Goal: Task Accomplishment & Management: Manage account settings

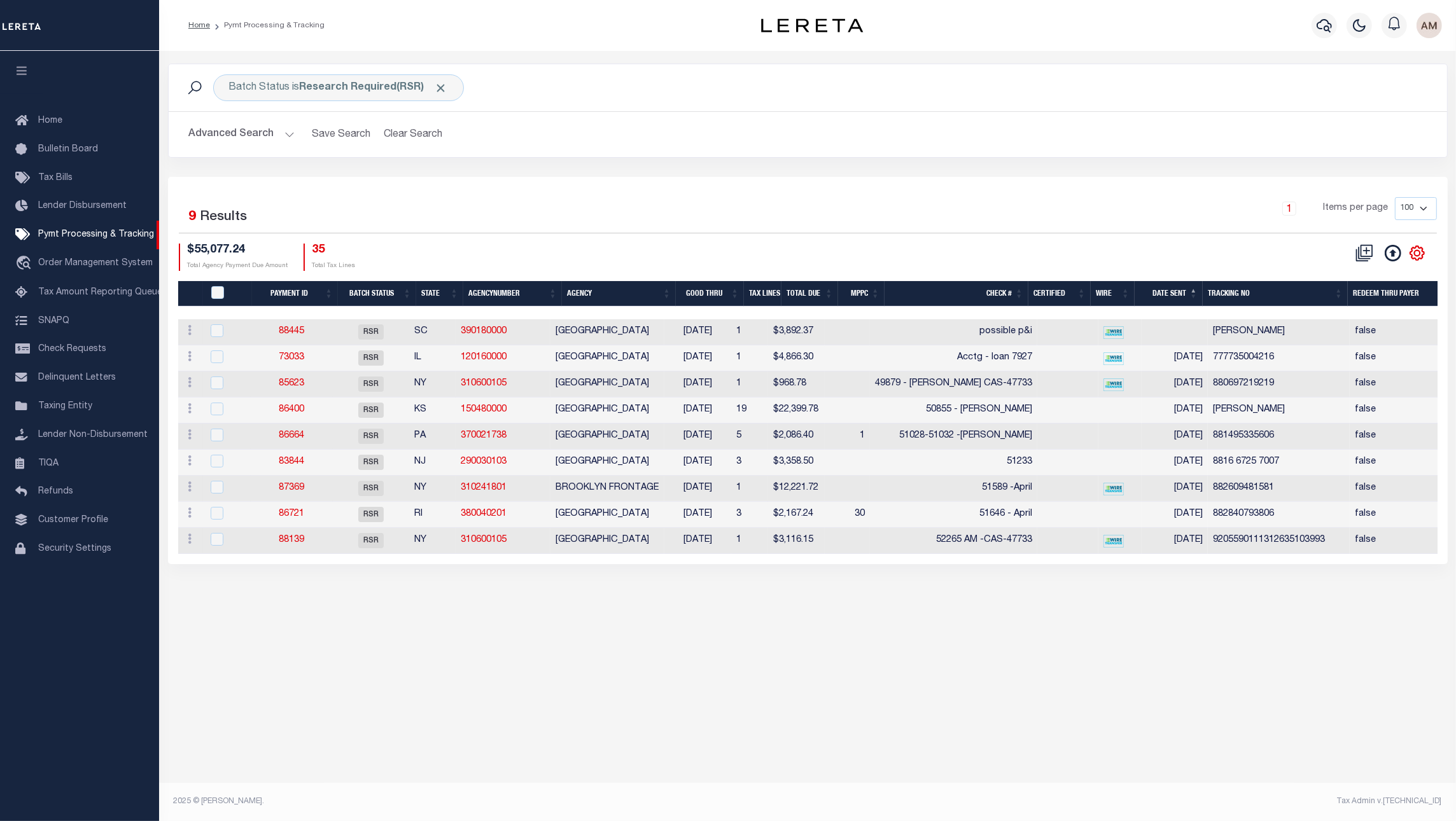
click at [261, 132] on button "Advanced Search" at bounding box center [242, 134] width 106 height 25
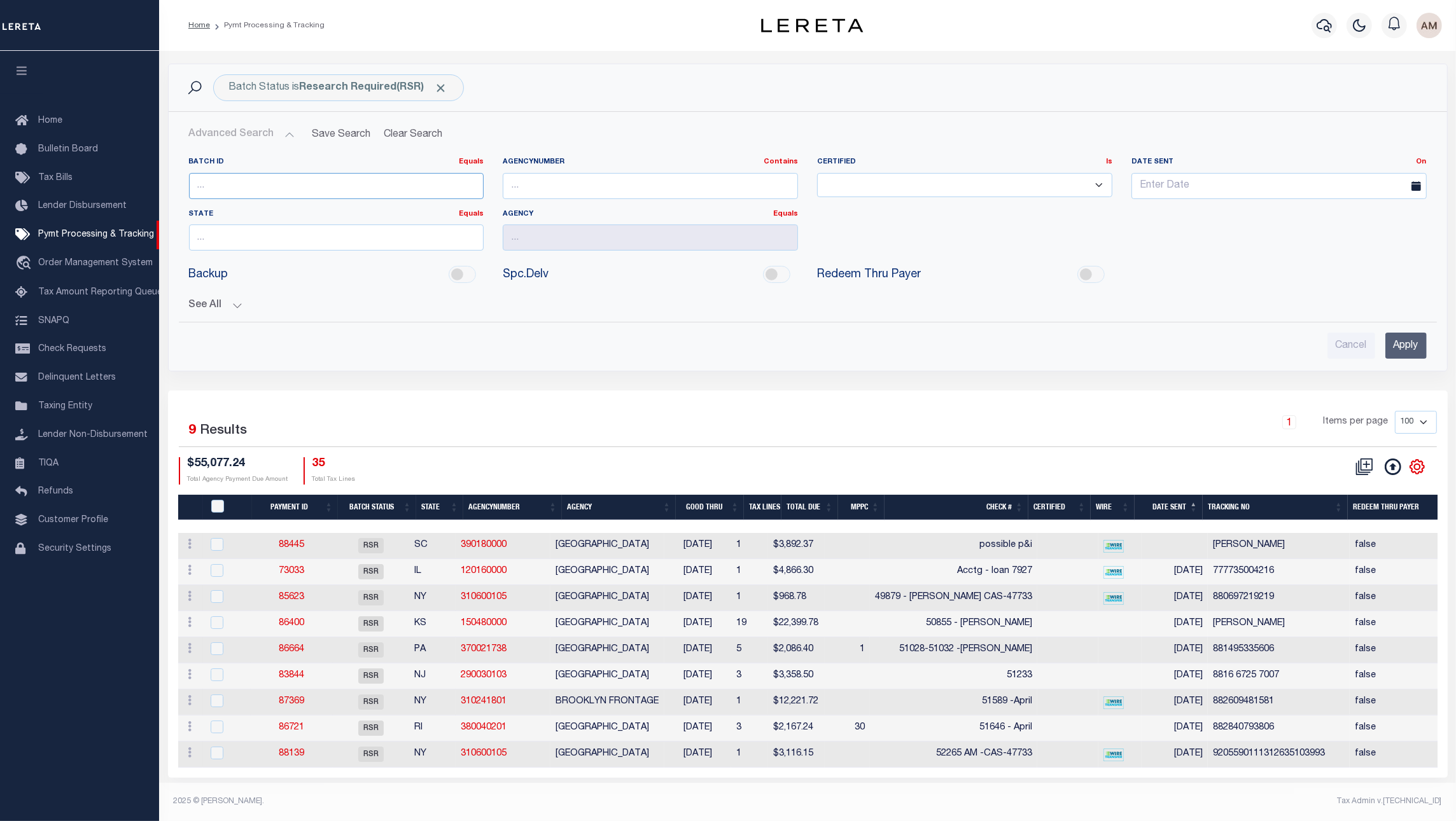
click at [261, 176] on input "number" at bounding box center [336, 186] width 295 height 26
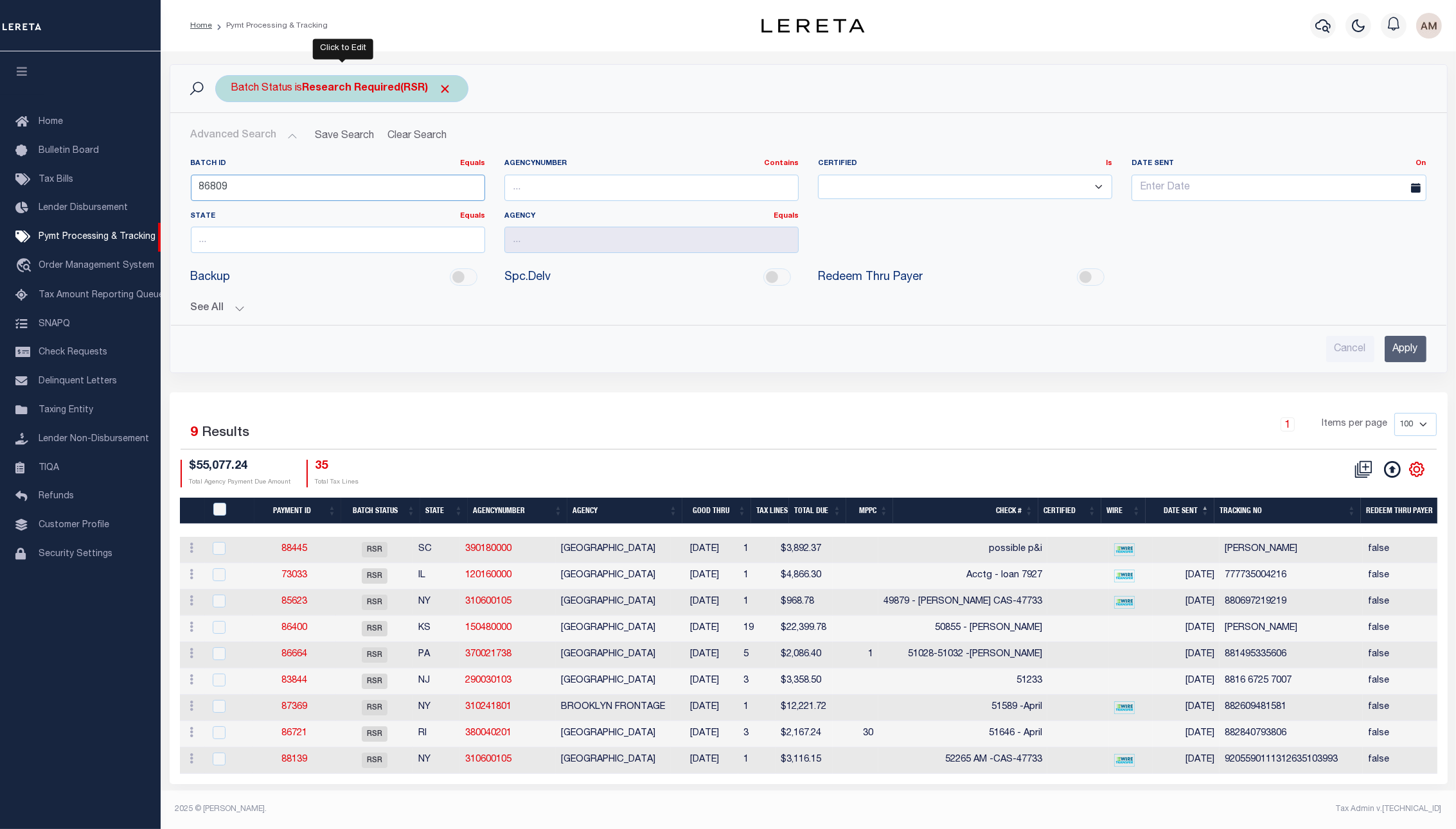
type input "86809"
click at [454, 89] on div "Batch Status is Research Required(RSR)" at bounding box center [341, 88] width 253 height 27
select select "RSR"
click at [436, 92] on b "Research Required(RSR)" at bounding box center [378, 89] width 150 height 10
select select "RSR"
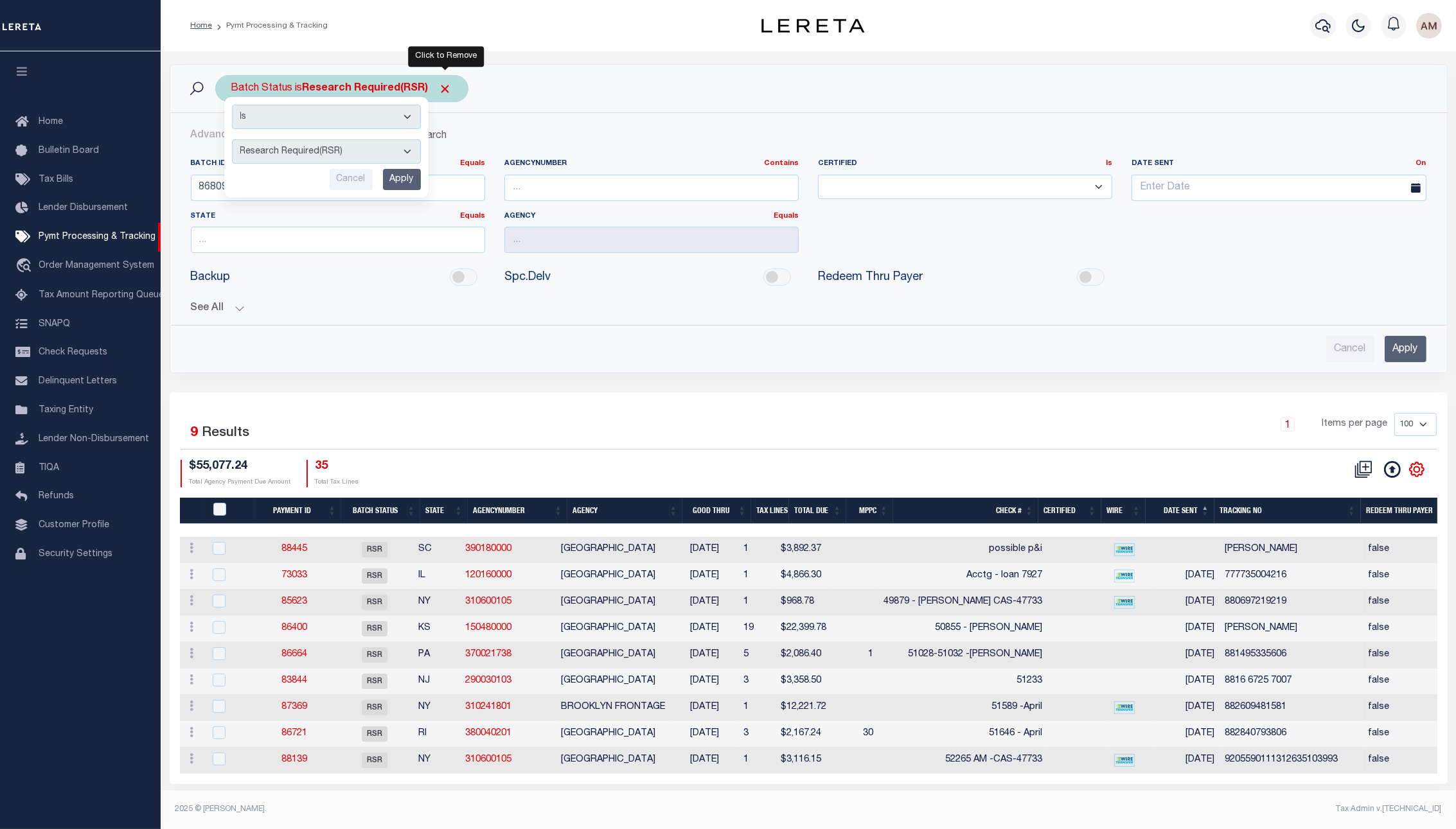
click at [439, 92] on span "Click to Remove" at bounding box center [446, 89] width 14 height 14
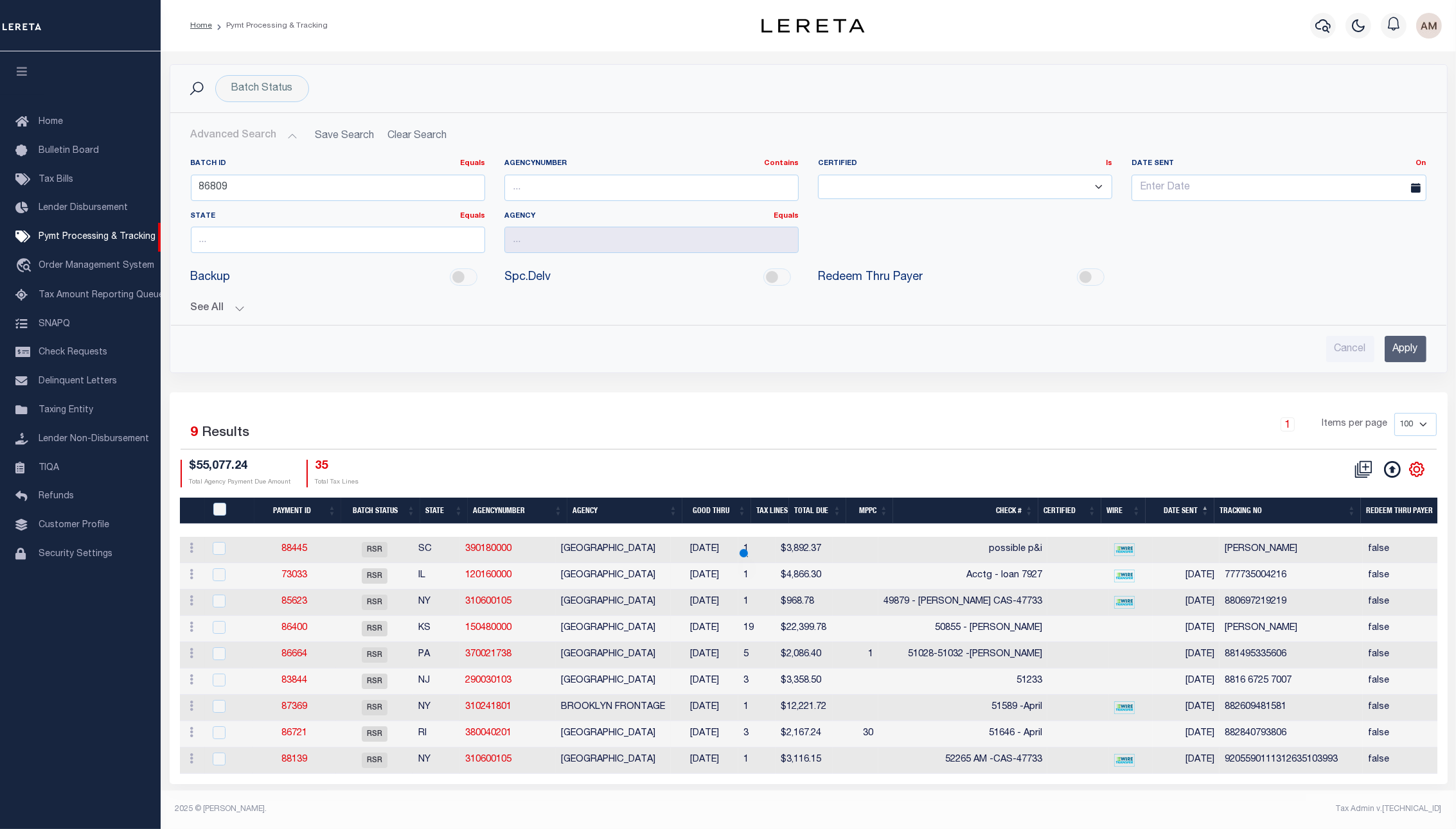
click at [217, 309] on button "See All" at bounding box center [808, 309] width 1235 height 12
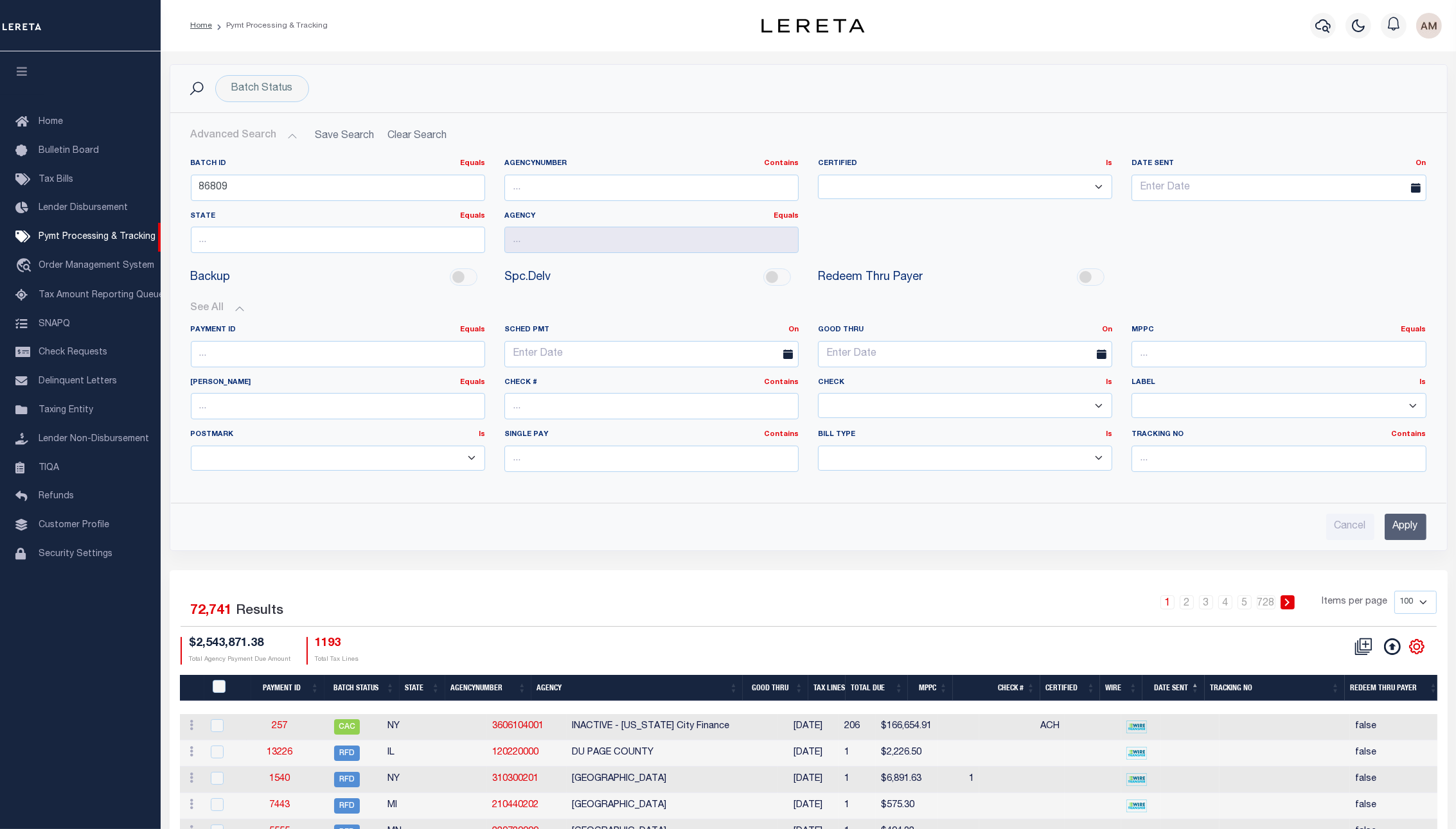
click at [1420, 539] on input "Apply" at bounding box center [1406, 527] width 42 height 27
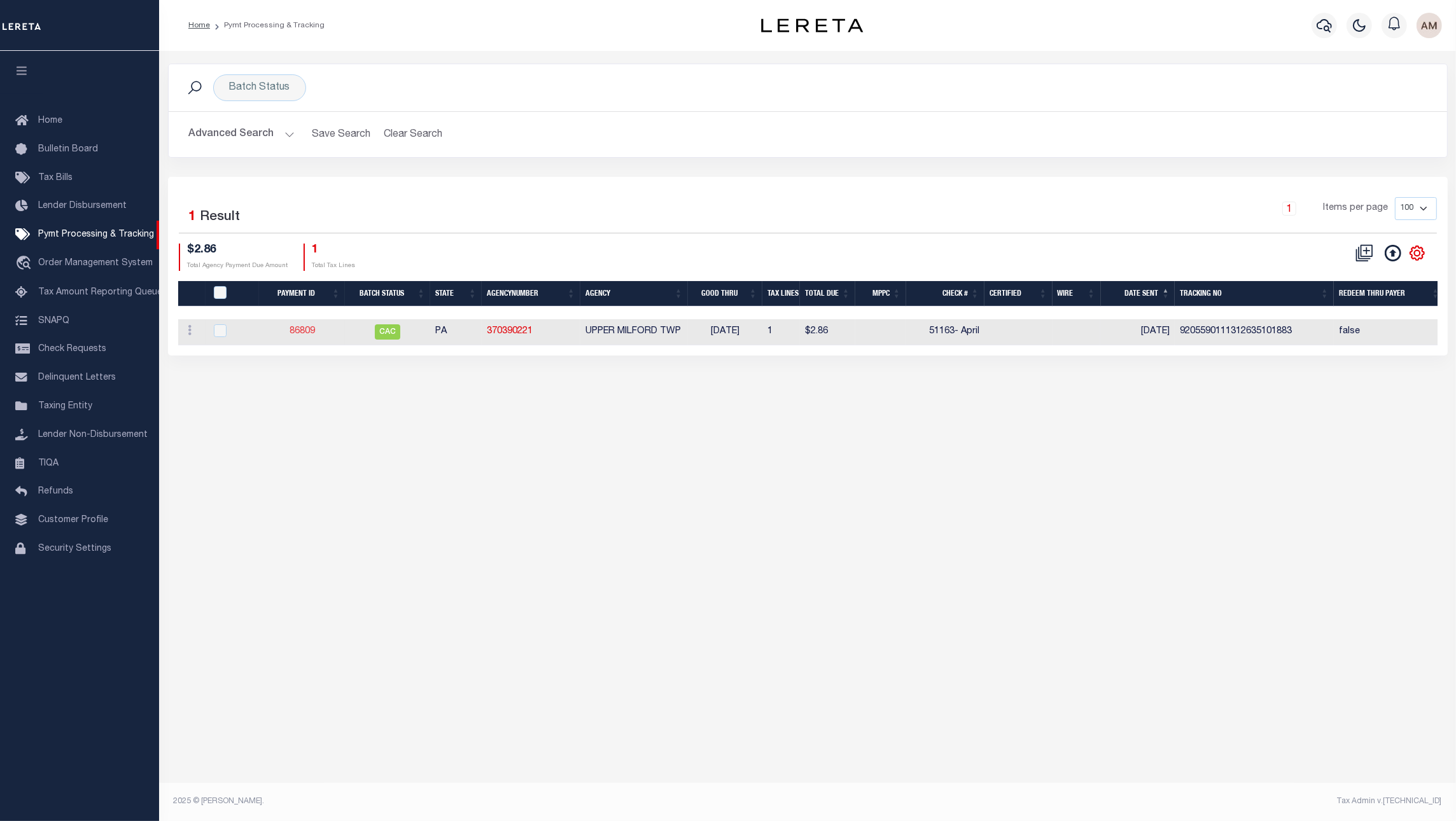
click at [298, 331] on link "86809" at bounding box center [302, 331] width 26 height 9
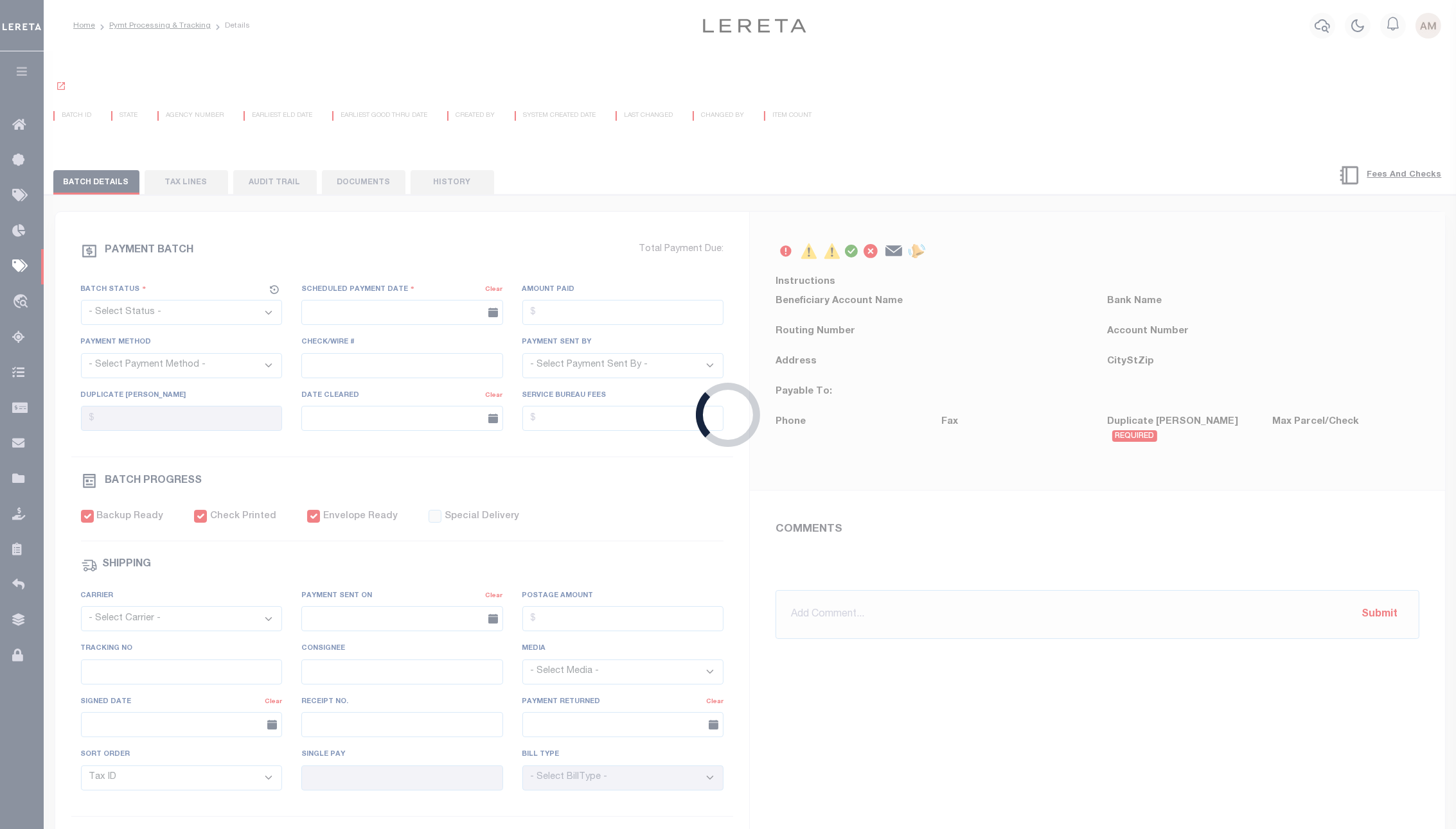
select select "CAC"
type input "[DATE]"
type input "$2.86"
select select "CHK"
type input "51163- April"
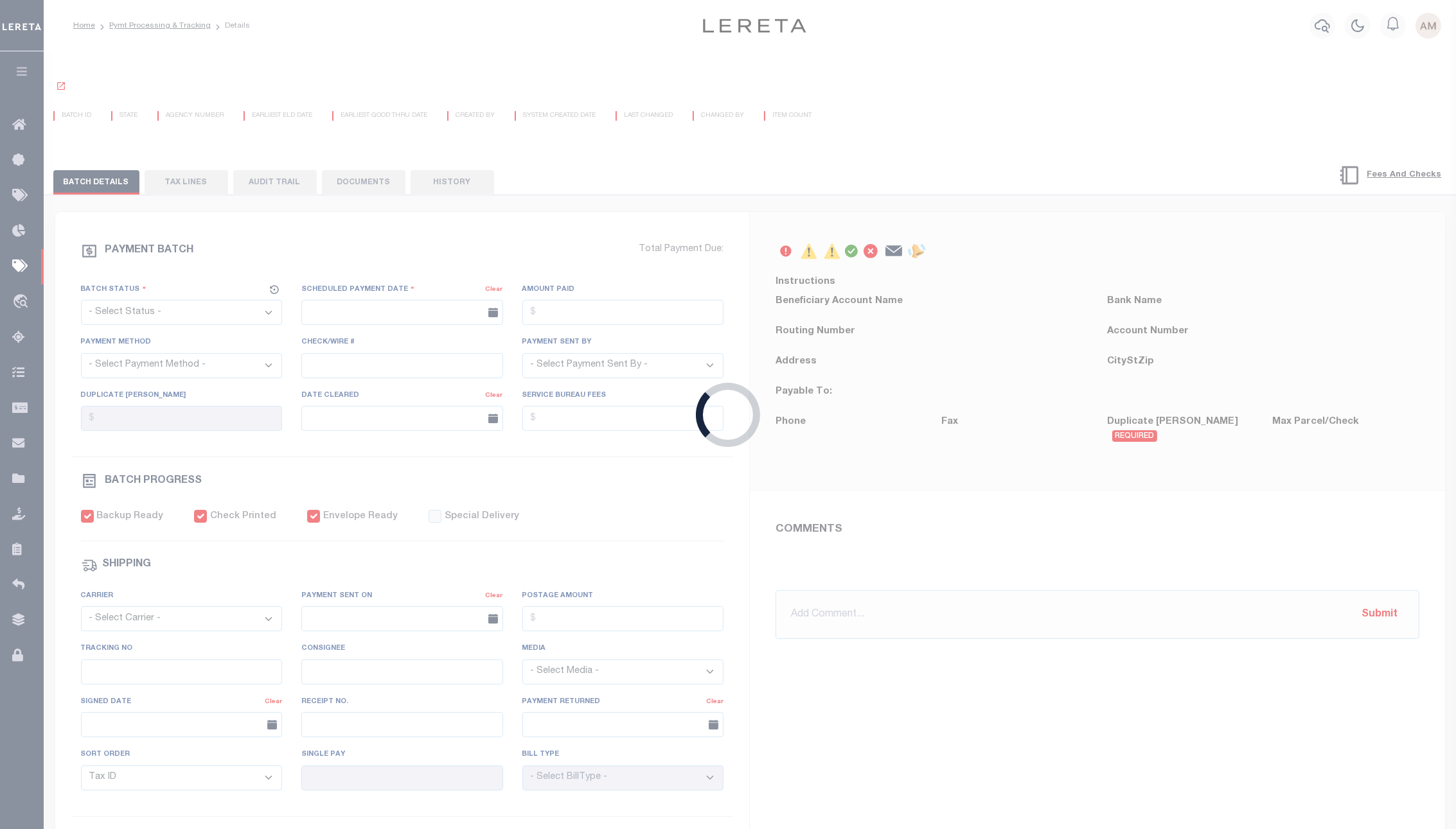
select select "[PERSON_NAME]"
type input "08/21/2025"
checkbox input "true"
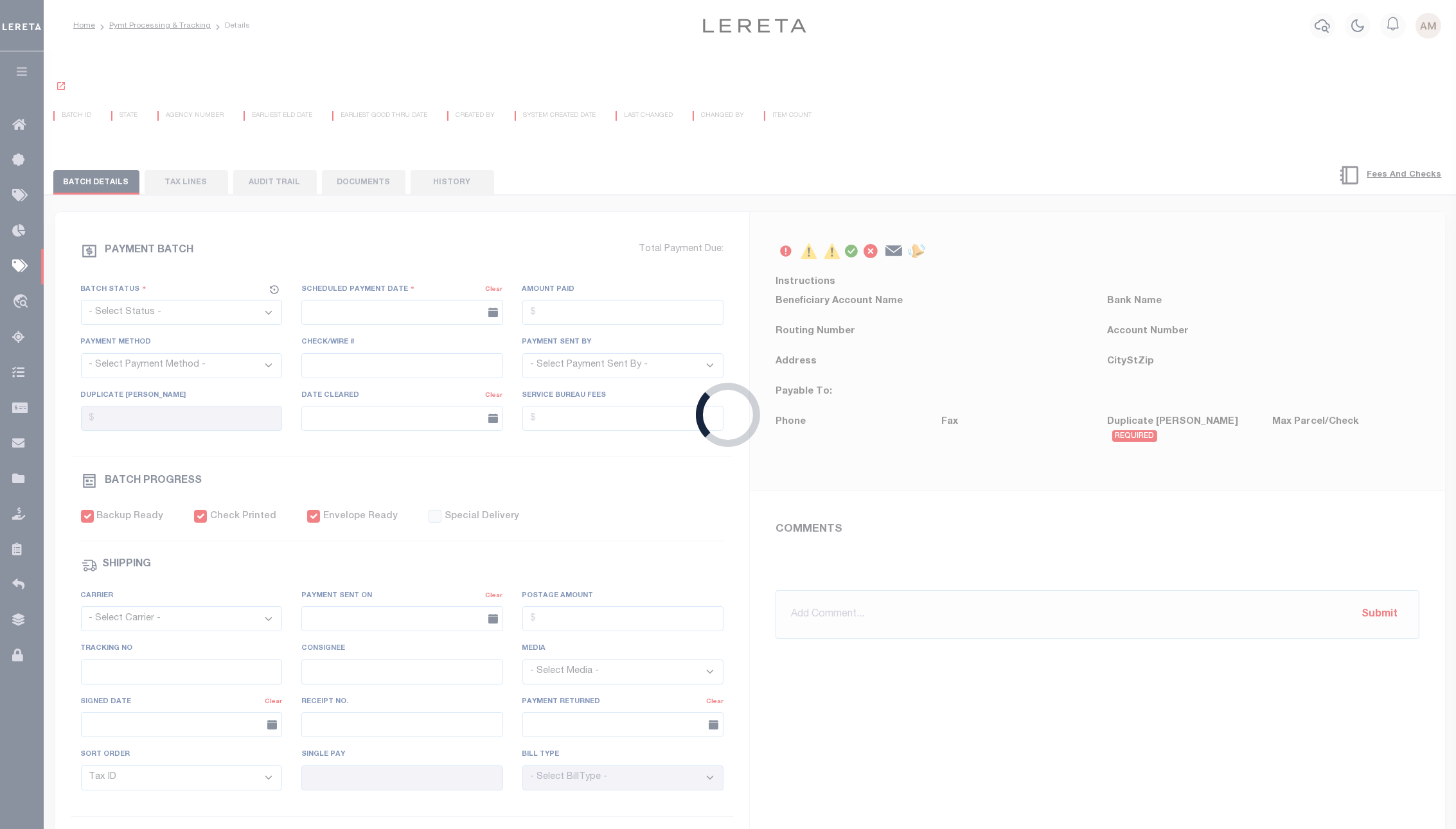
select select "USS"
type input "[DATE]"
type input "$9.85"
type input "9205590111312635101883"
type input "Delivered, PO Box"
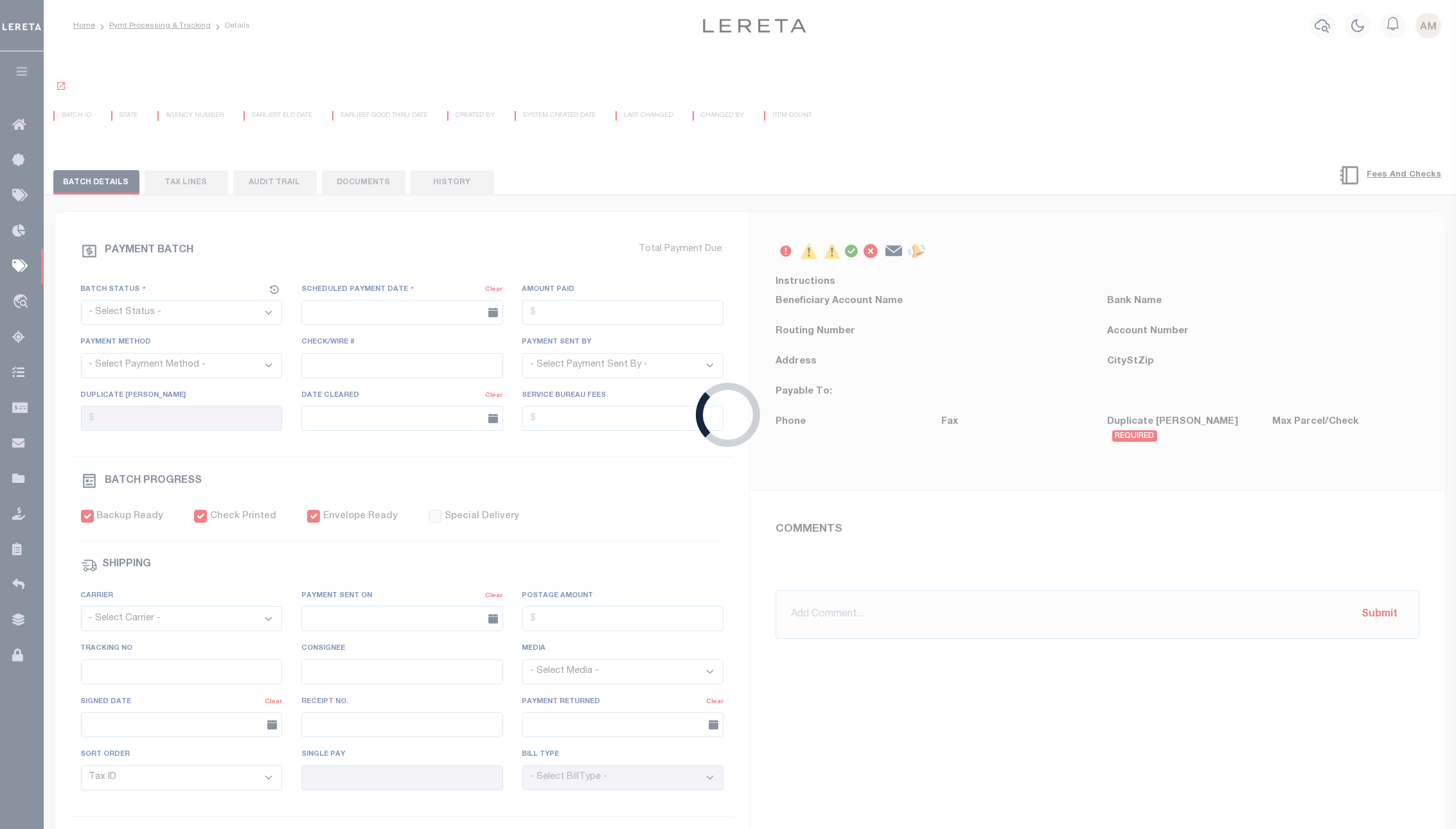
type input "05/27/2025"
type input "1"
radio input "true"
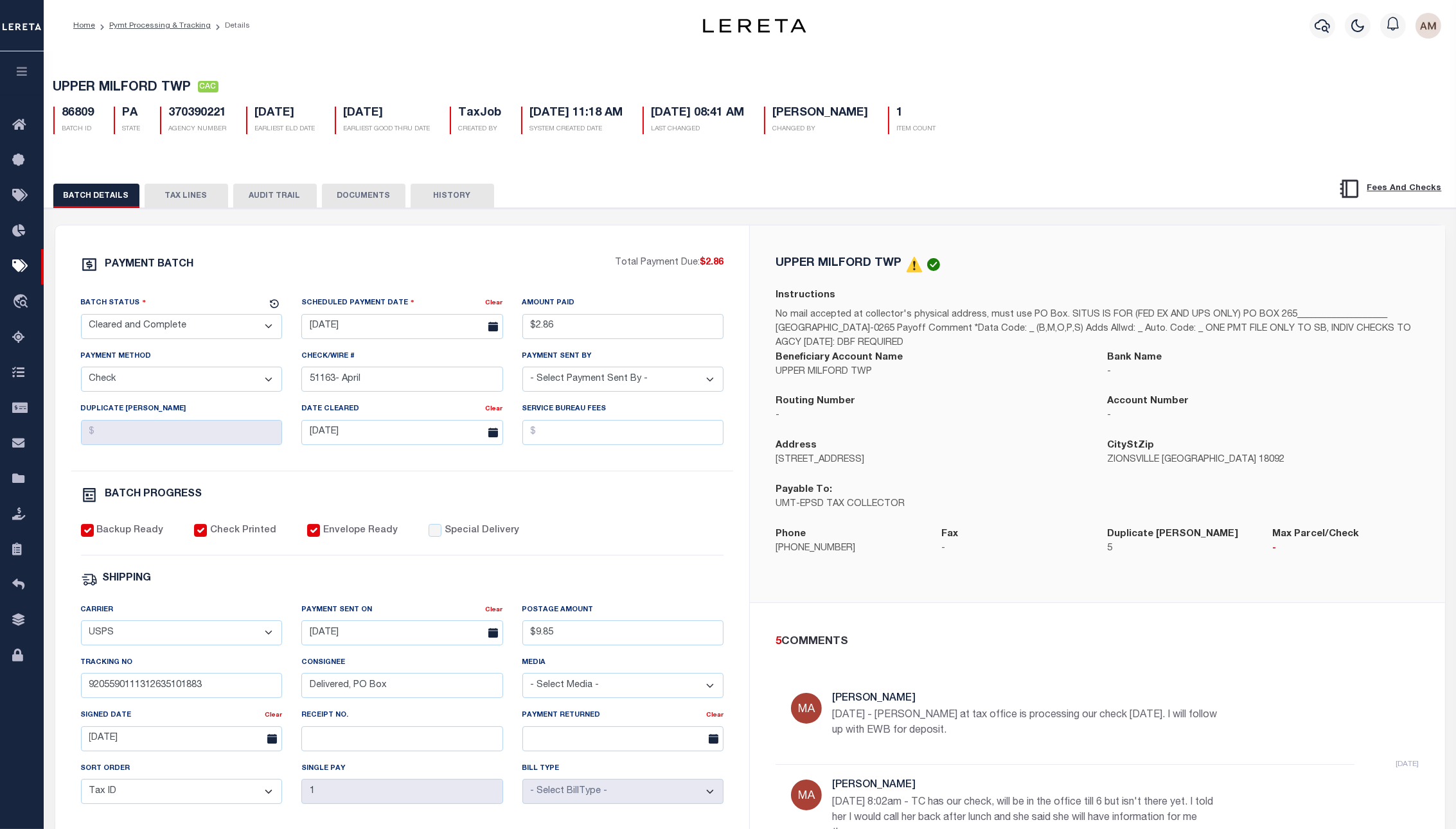
click at [1165, 212] on div "PAYMENT BATCH Total Payment Due: $2.86 Batch Status" at bounding box center [750, 624] width 1424 height 831
click at [221, 202] on button "TAX LINES" at bounding box center [186, 196] width 84 height 25
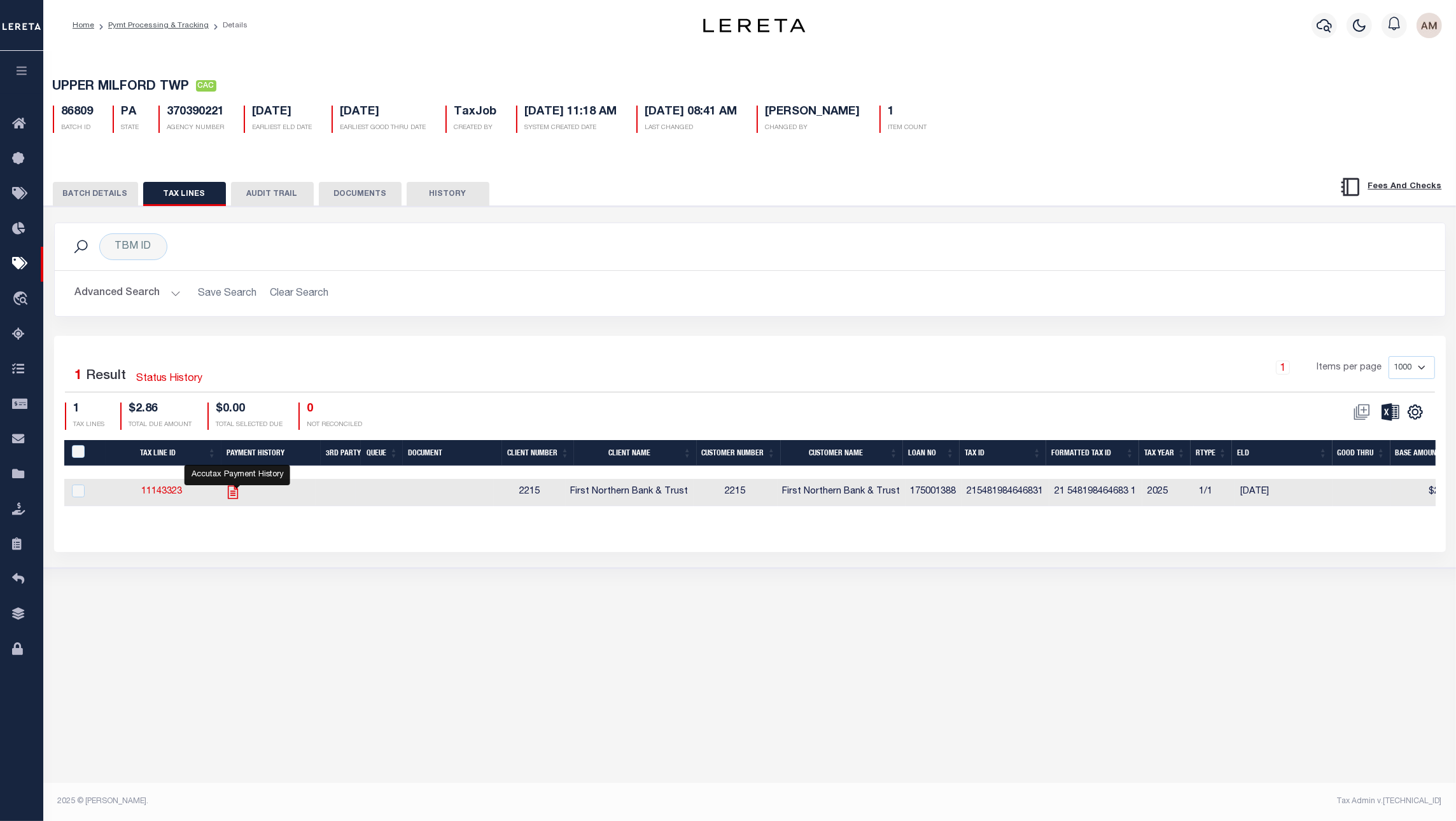
click at [241, 498] on icon "" at bounding box center [233, 492] width 16 height 16
checkbox input "true"
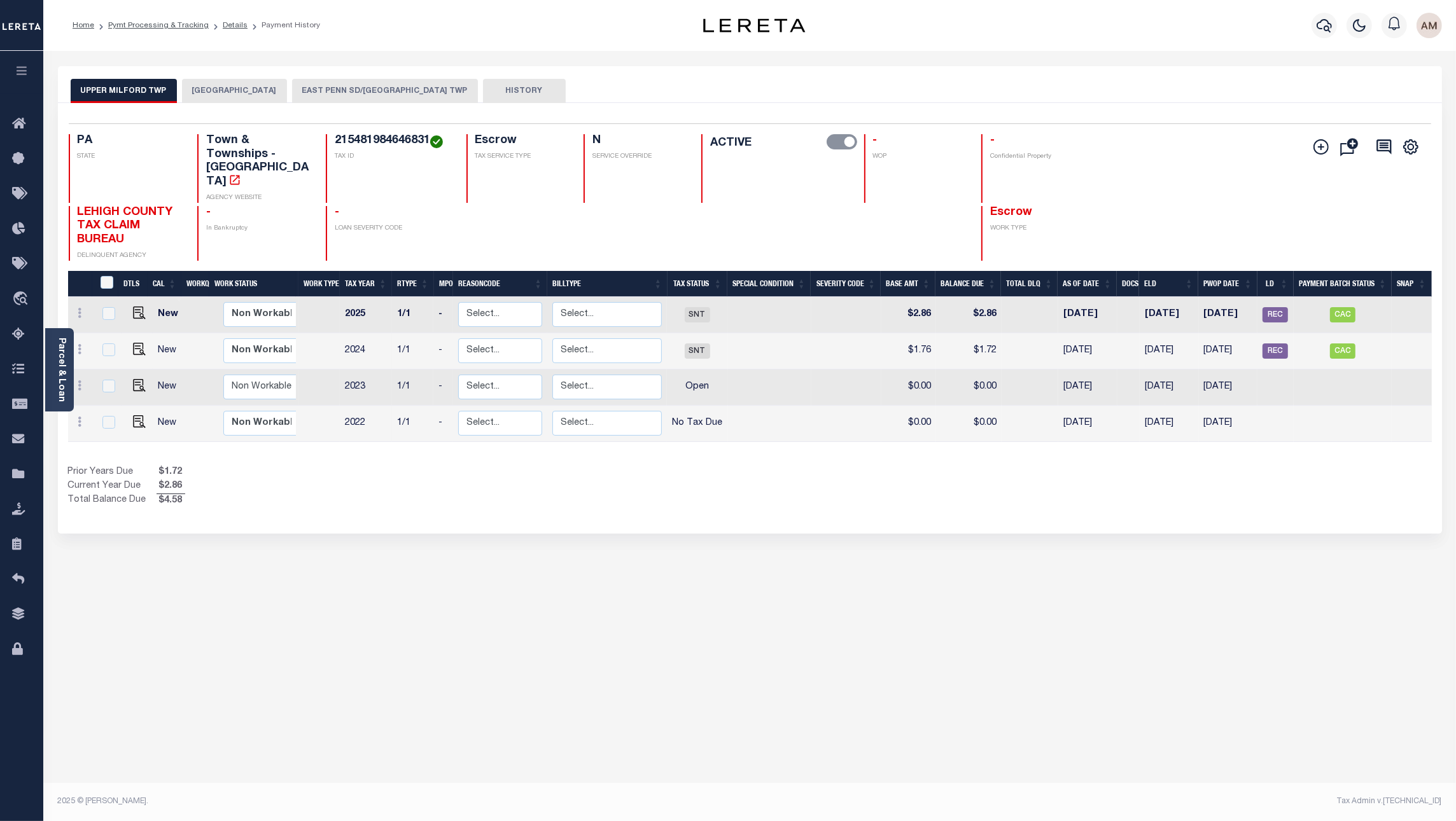
click at [353, 91] on button "EAST PENN SD/UPPER MILFORD TWP" at bounding box center [385, 91] width 186 height 24
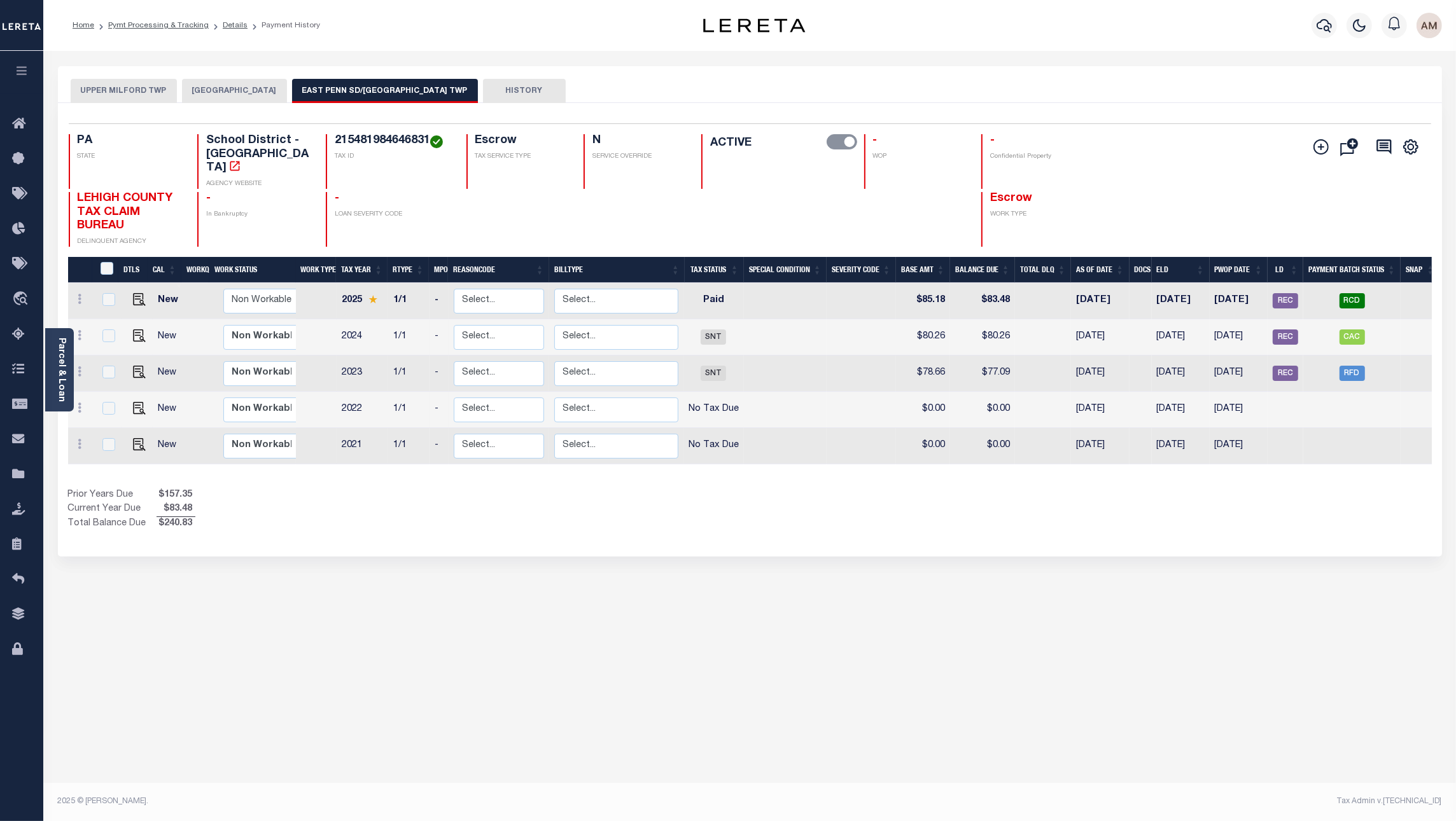
click at [143, 91] on button "UPPER MILFORD TWP" at bounding box center [124, 91] width 106 height 24
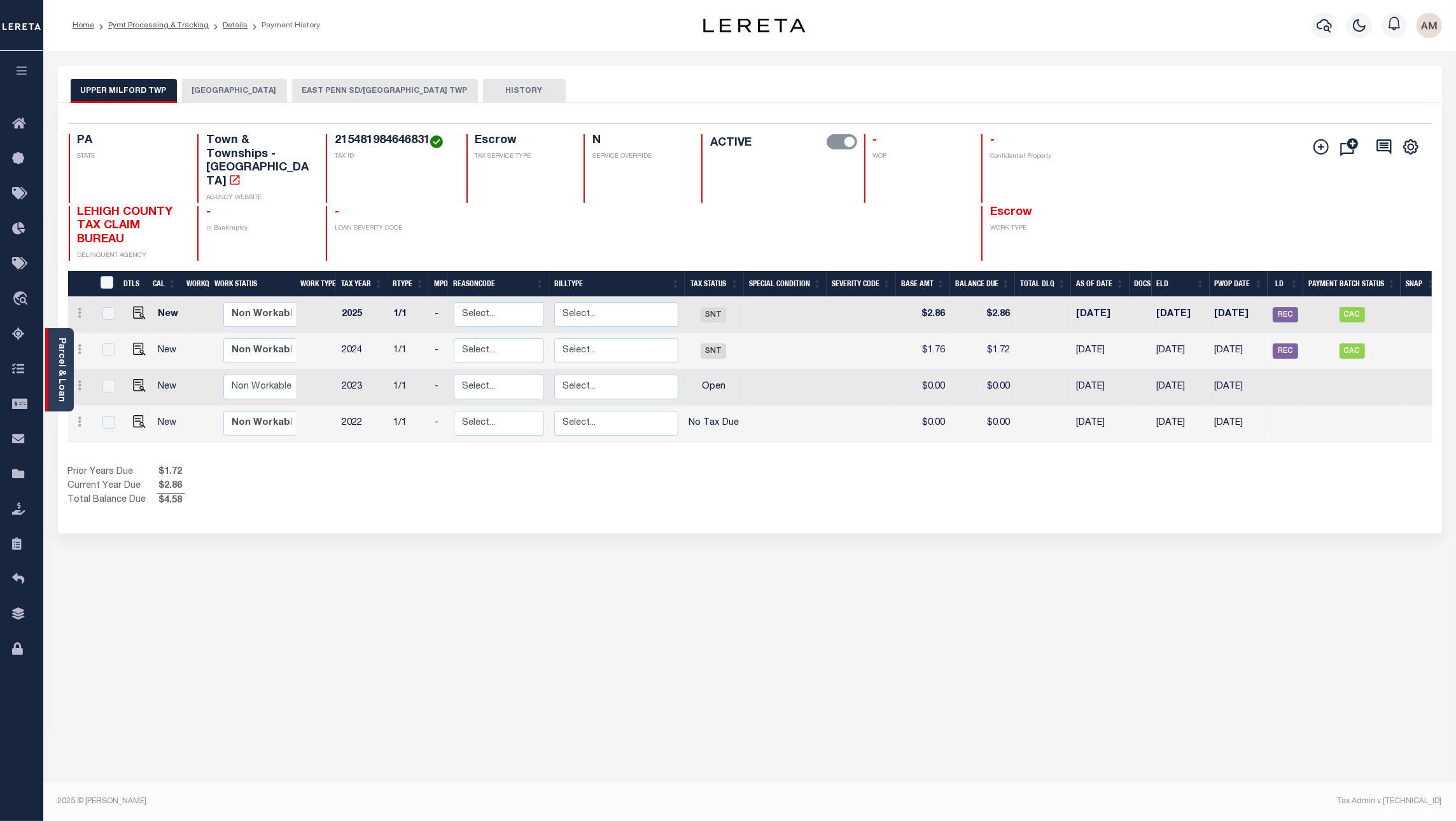
click at [61, 354] on link "Parcel & Loan" at bounding box center [61, 370] width 9 height 64
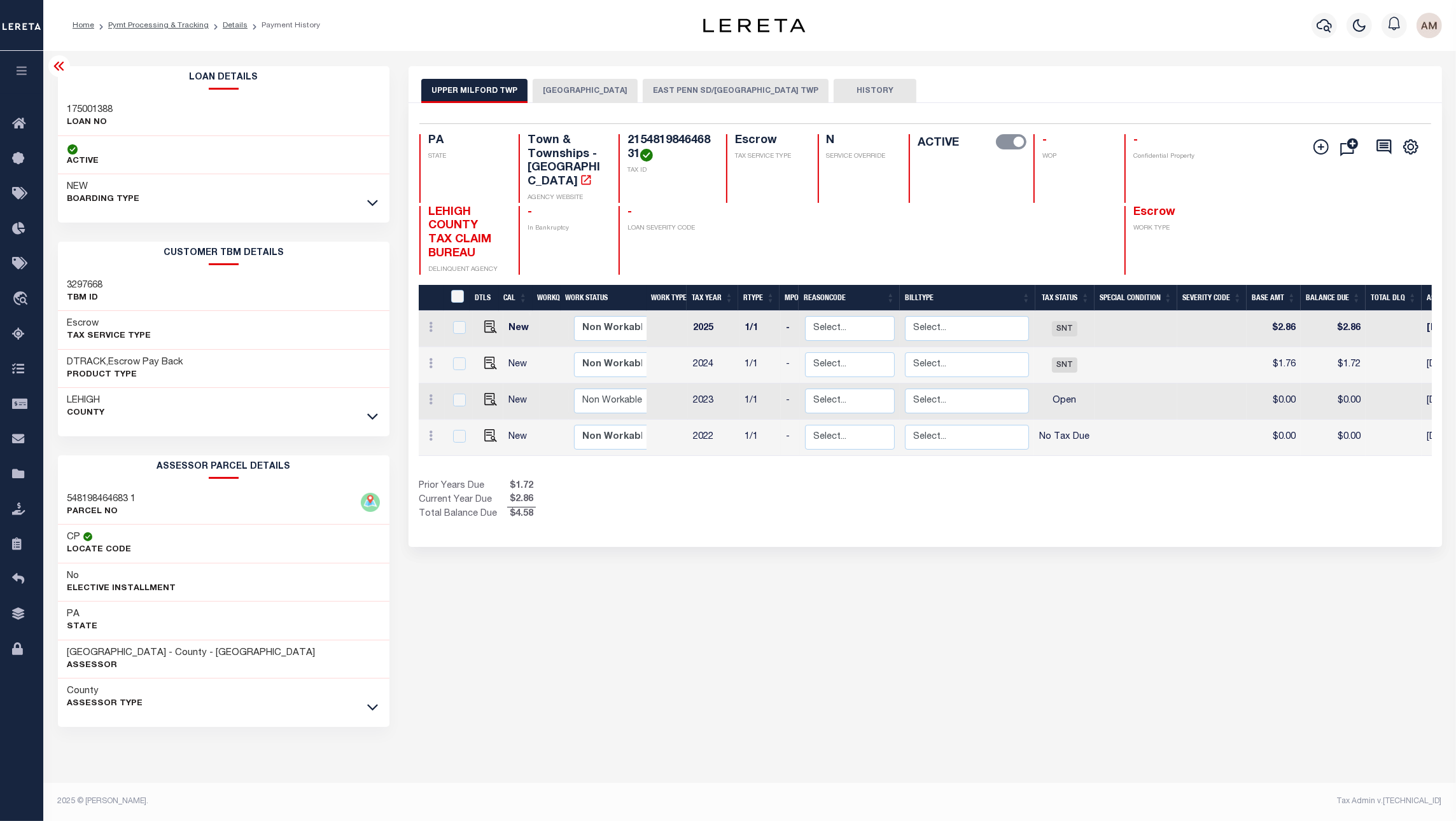
click at [377, 417] on link at bounding box center [372, 415] width 14 height 9
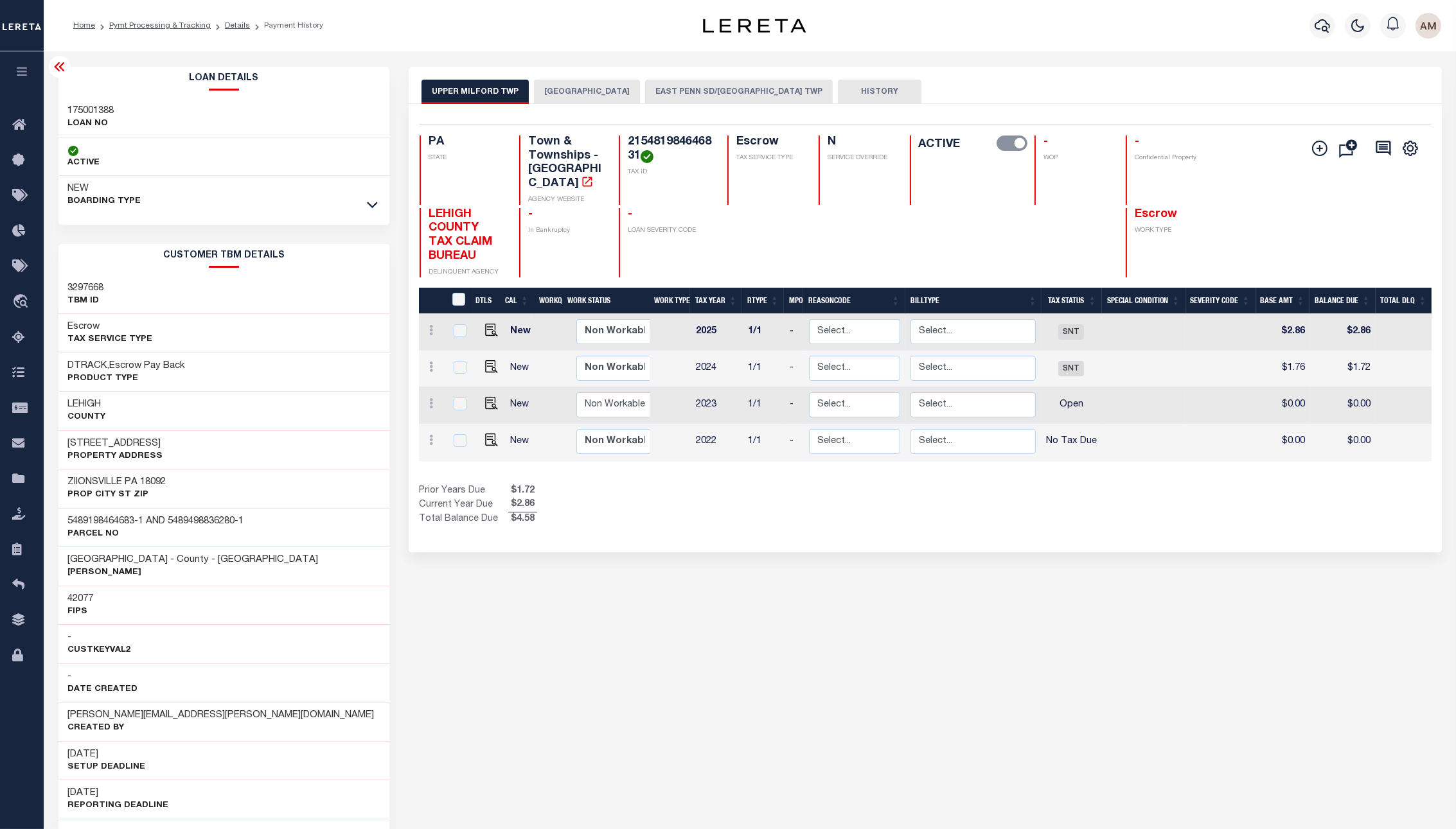
click at [366, 208] on link at bounding box center [372, 204] width 14 height 9
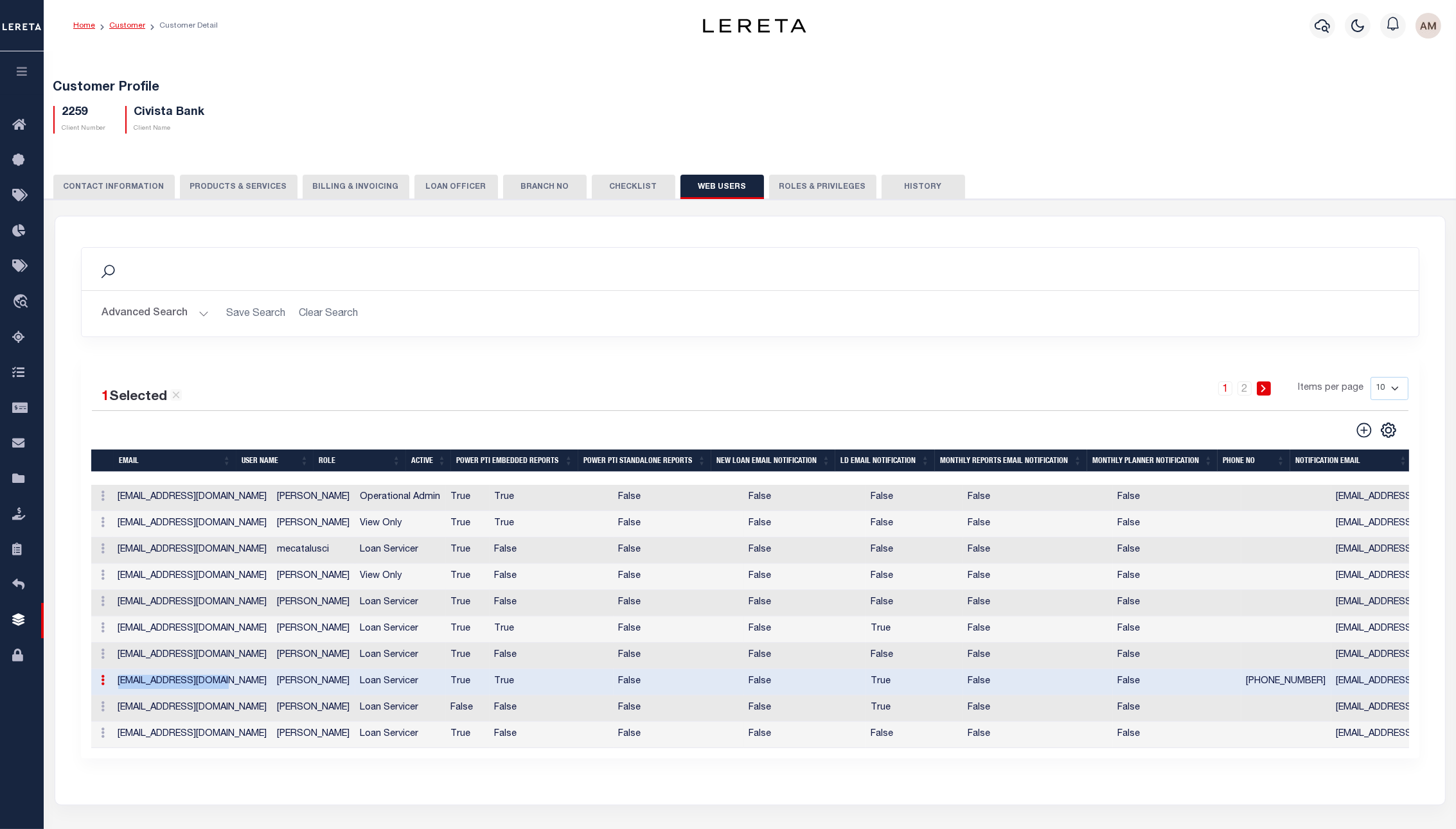
click at [136, 24] on link "Customer" at bounding box center [127, 25] width 36 height 8
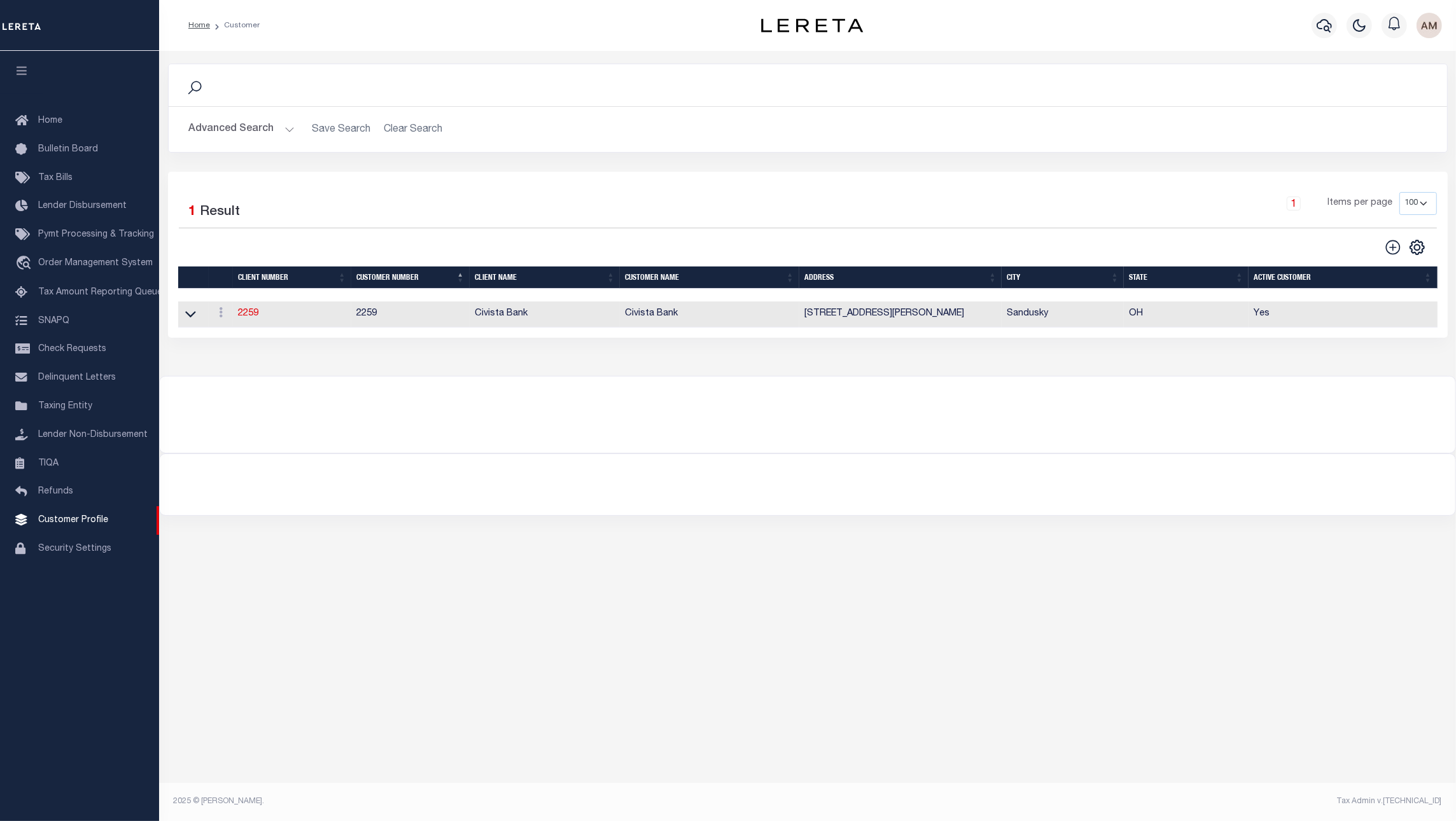
click at [260, 148] on div "Advanced Search Save Search Clear Search CustomerSearchGridWrapper_dynamictable…" at bounding box center [808, 129] width 1278 height 45
click at [260, 141] on button "Advanced Search" at bounding box center [242, 129] width 106 height 25
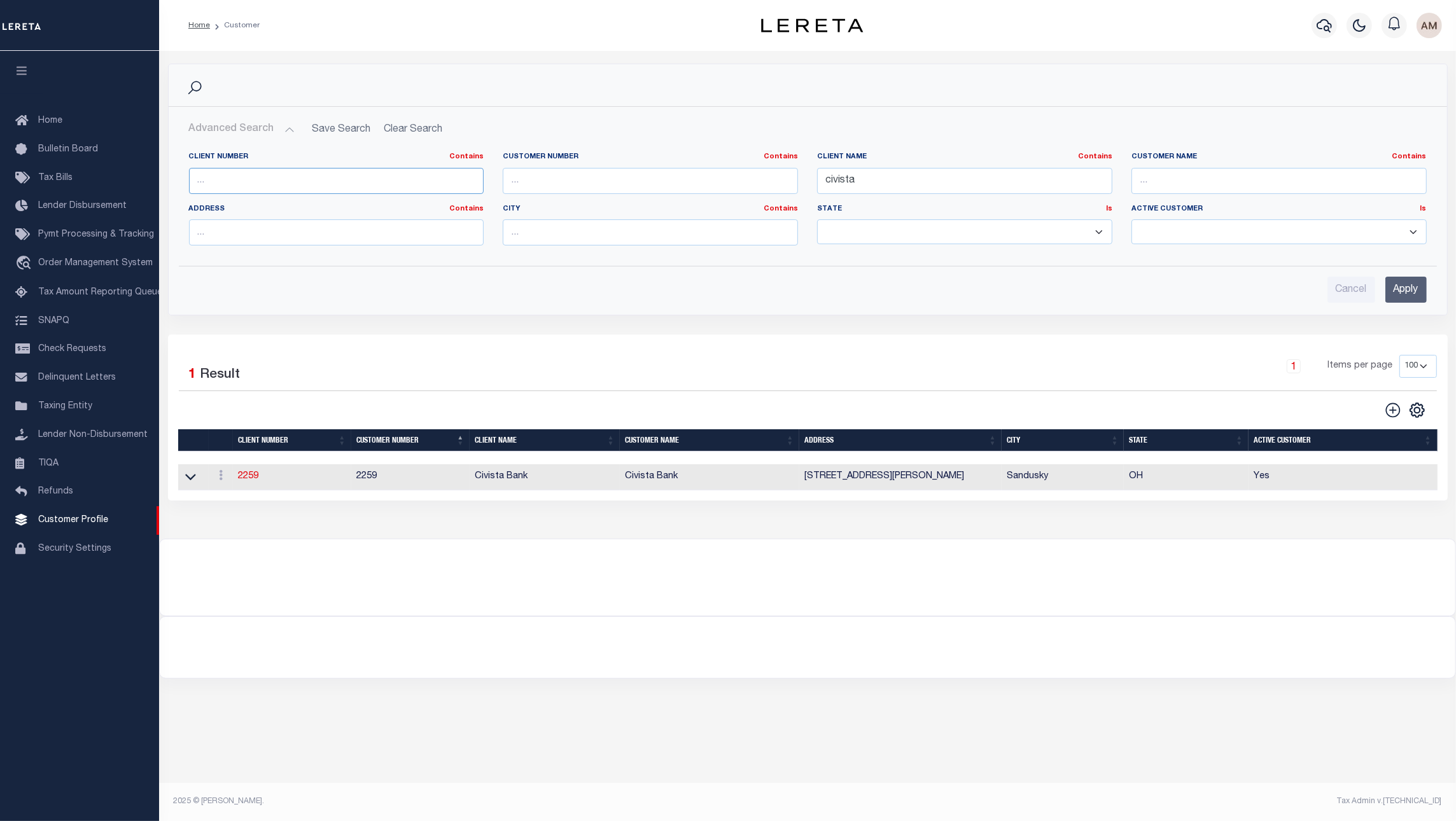
click at [263, 196] on div "Client Number Contains Contains Is" at bounding box center [336, 178] width 314 height 52
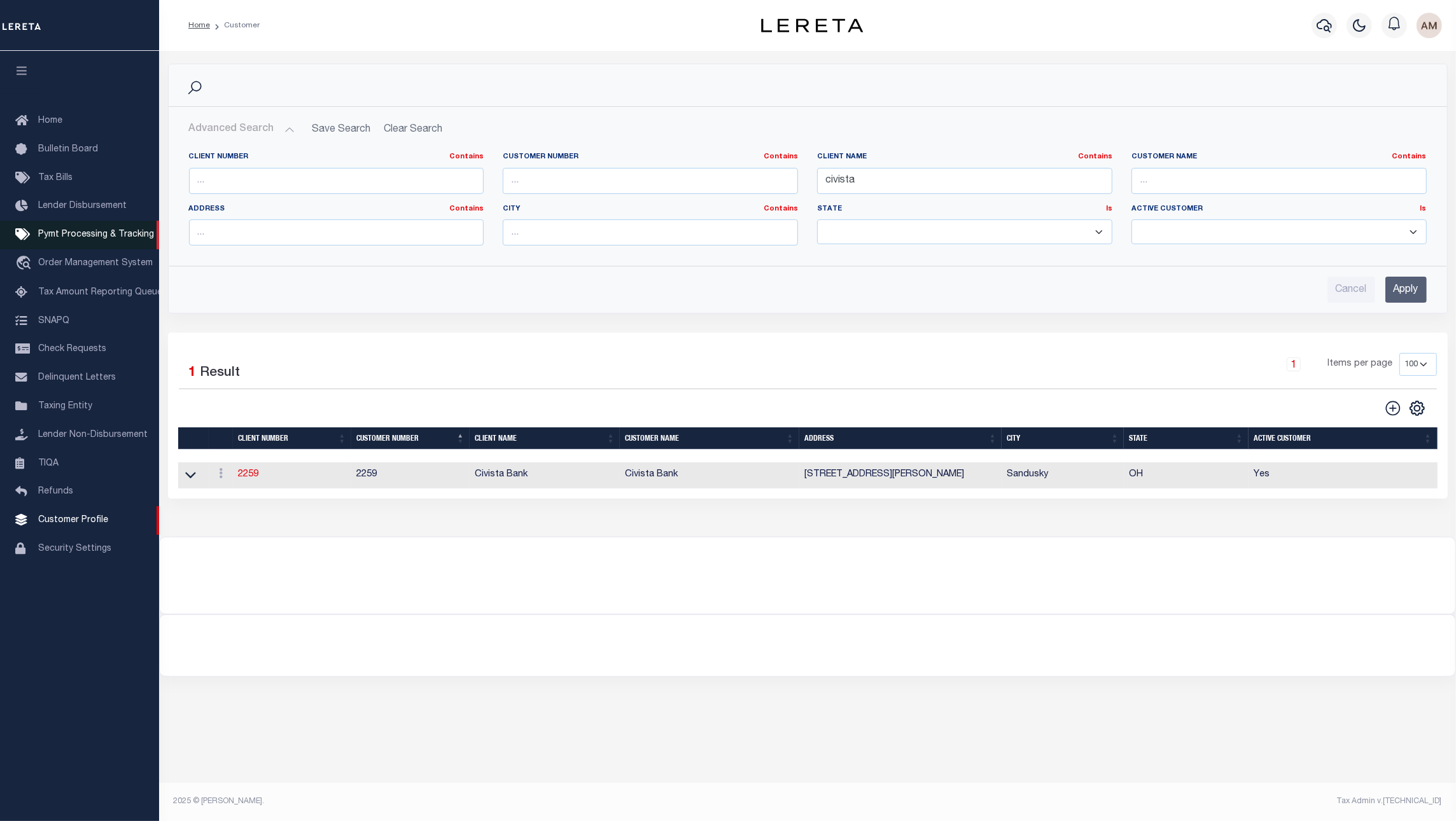
click at [96, 233] on span "Pymt Processing & Tracking" at bounding box center [96, 235] width 116 height 9
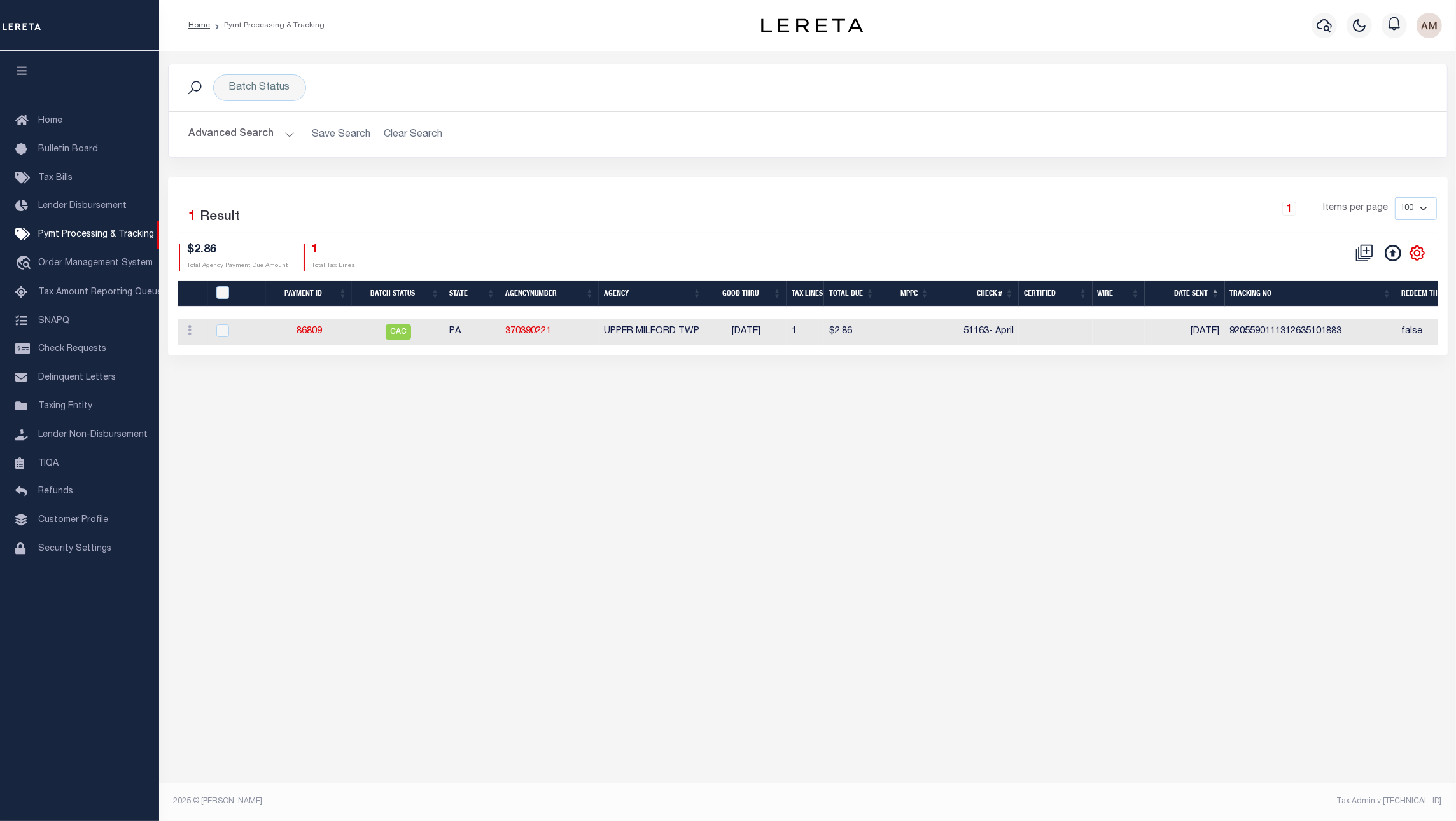
click at [246, 160] on div "Batch Status Search Advanced Search Save Search Clear Search PayeeSearchTable_d…" at bounding box center [808, 120] width 1299 height 114
click at [246, 148] on div "Advanced Search Save Search Clear Search PayeeSearchTable_dynamictable_____Defa…" at bounding box center [808, 134] width 1278 height 45
click at [239, 142] on button "Advanced Search" at bounding box center [242, 134] width 106 height 25
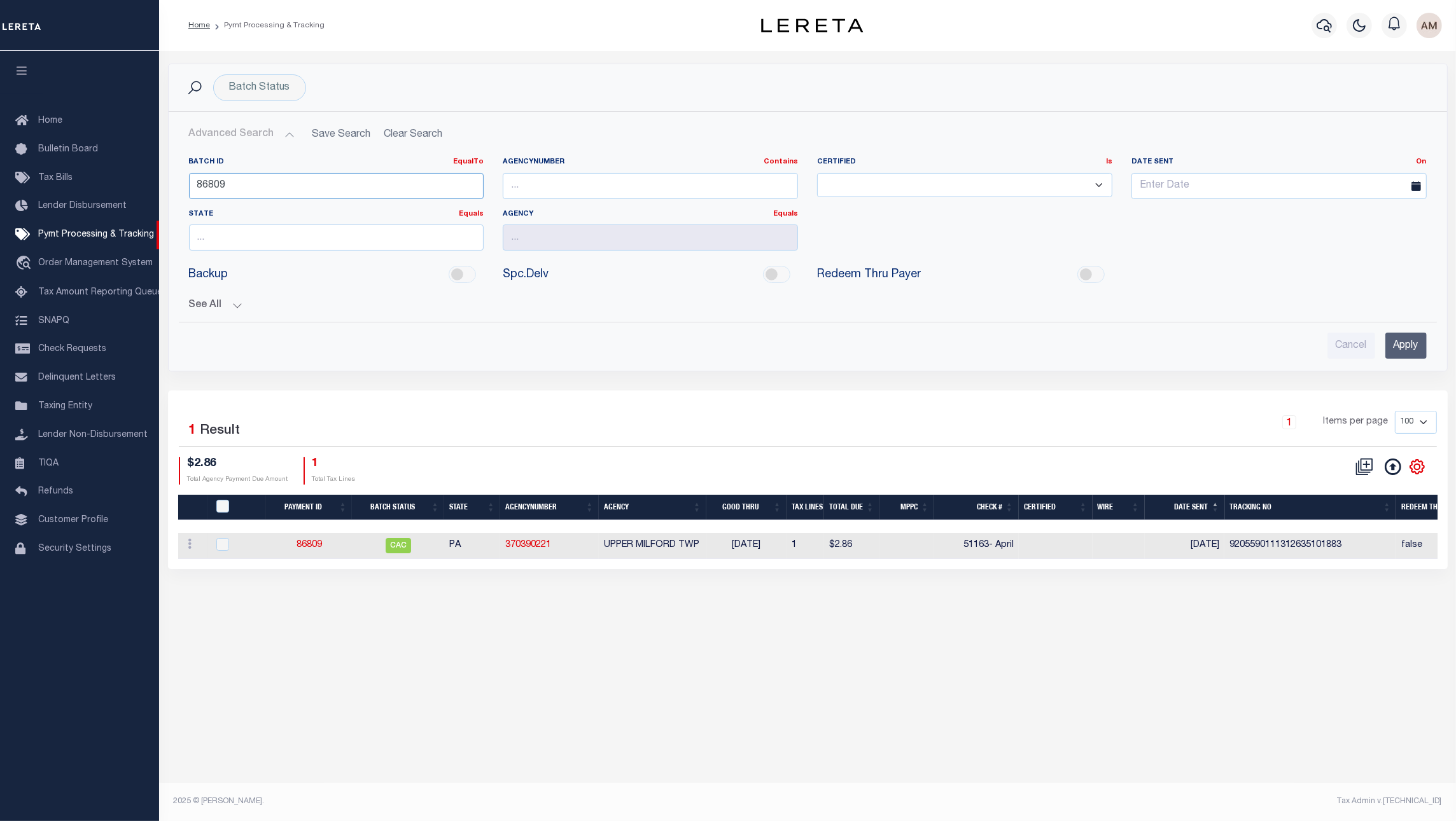
click at [240, 190] on input "86809" at bounding box center [336, 186] width 295 height 26
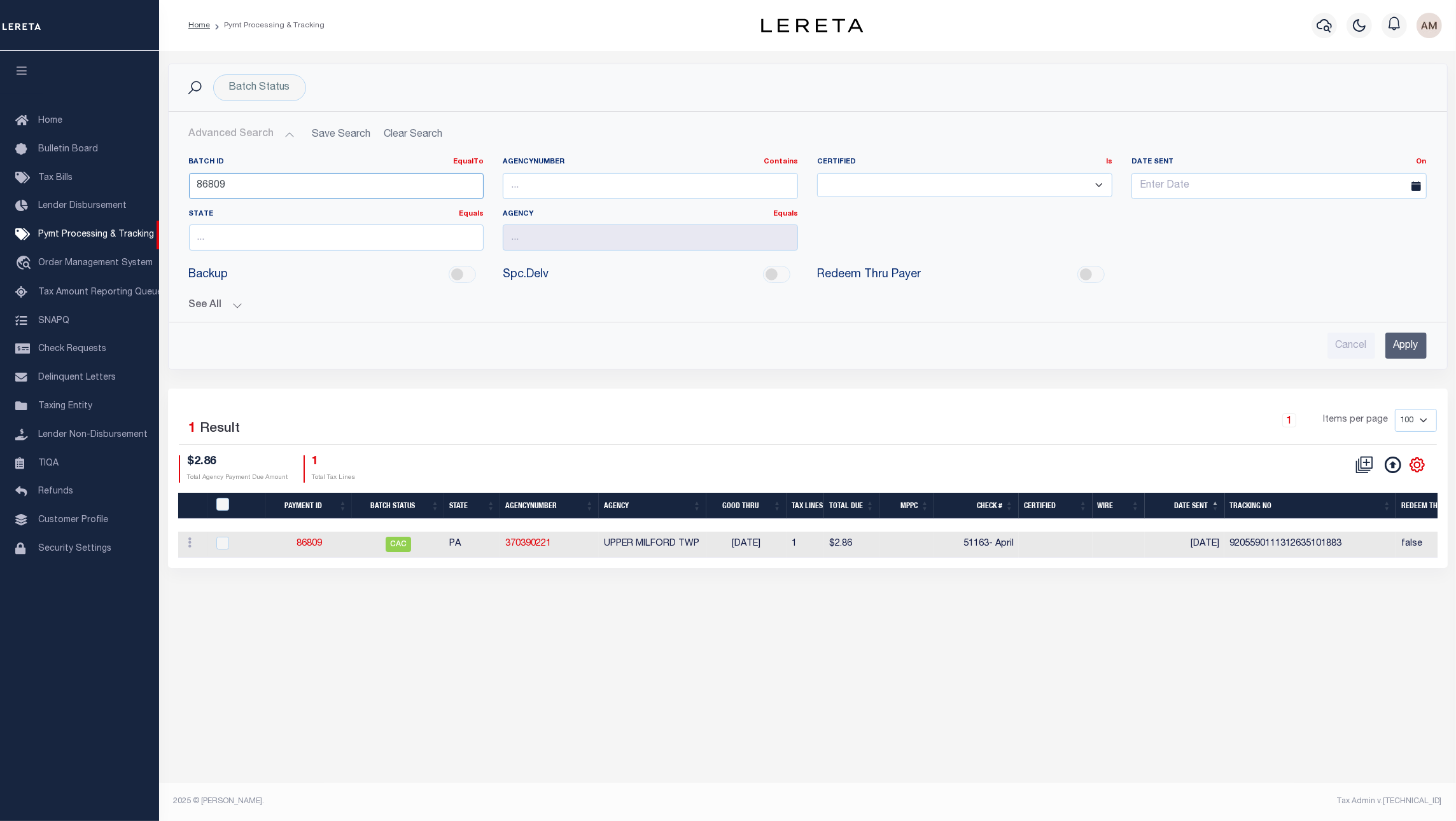
click at [240, 190] on input "86809" at bounding box center [336, 186] width 295 height 26
type input "73598"
click at [214, 300] on div "See All Payment ID EqualTo Equals Is Not Equal To 86809" at bounding box center [808, 300] width 1237 height 22
click at [220, 303] on button "See All" at bounding box center [808, 306] width 1237 height 12
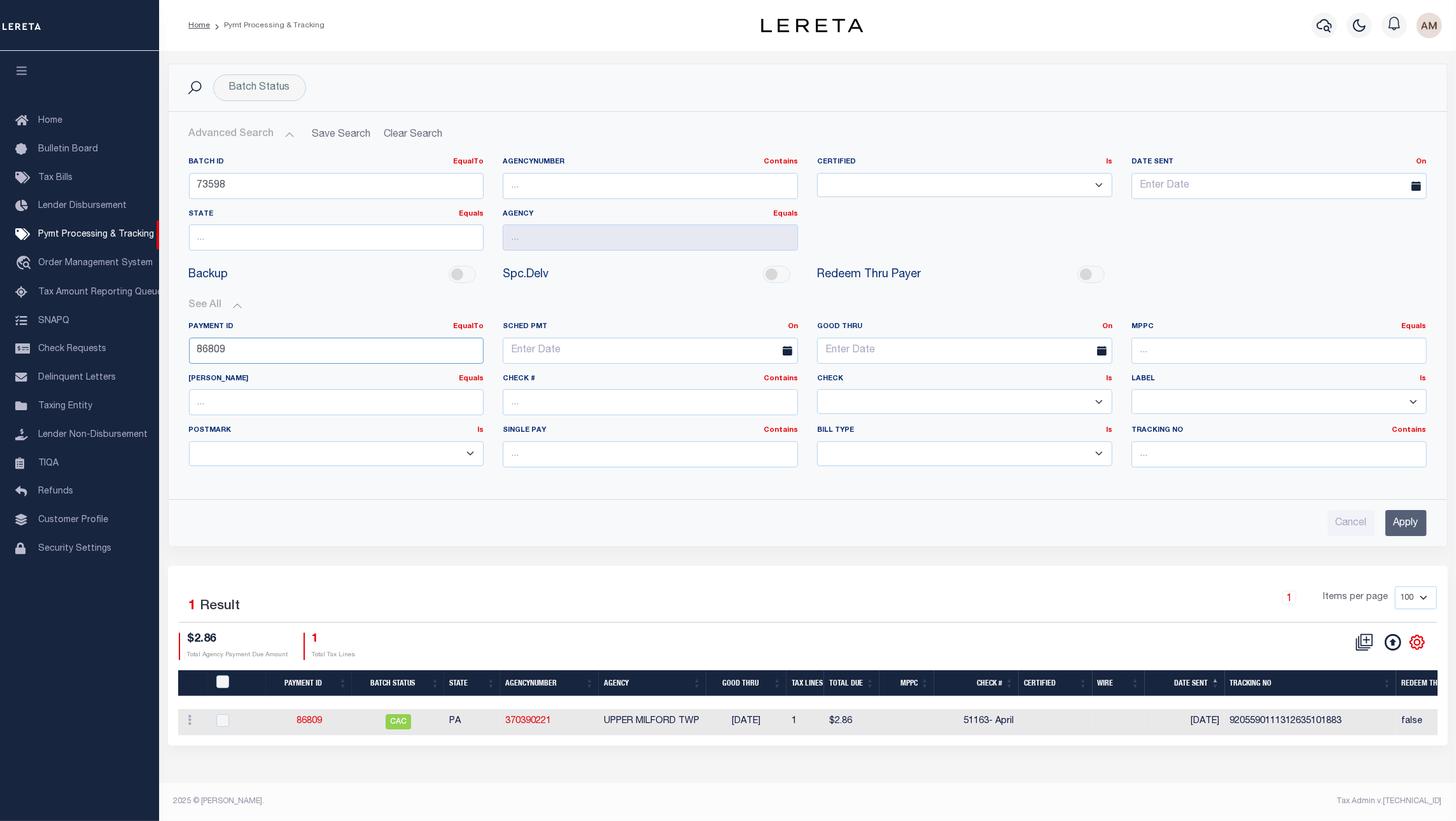
drag, startPoint x: 365, startPoint y: 356, endPoint x: -26, endPoint y: 430, distance: 397.9
click at [0, 430] on html "Home Pymt Processing & Tracking Profile" at bounding box center [728, 410] width 1456 height 821
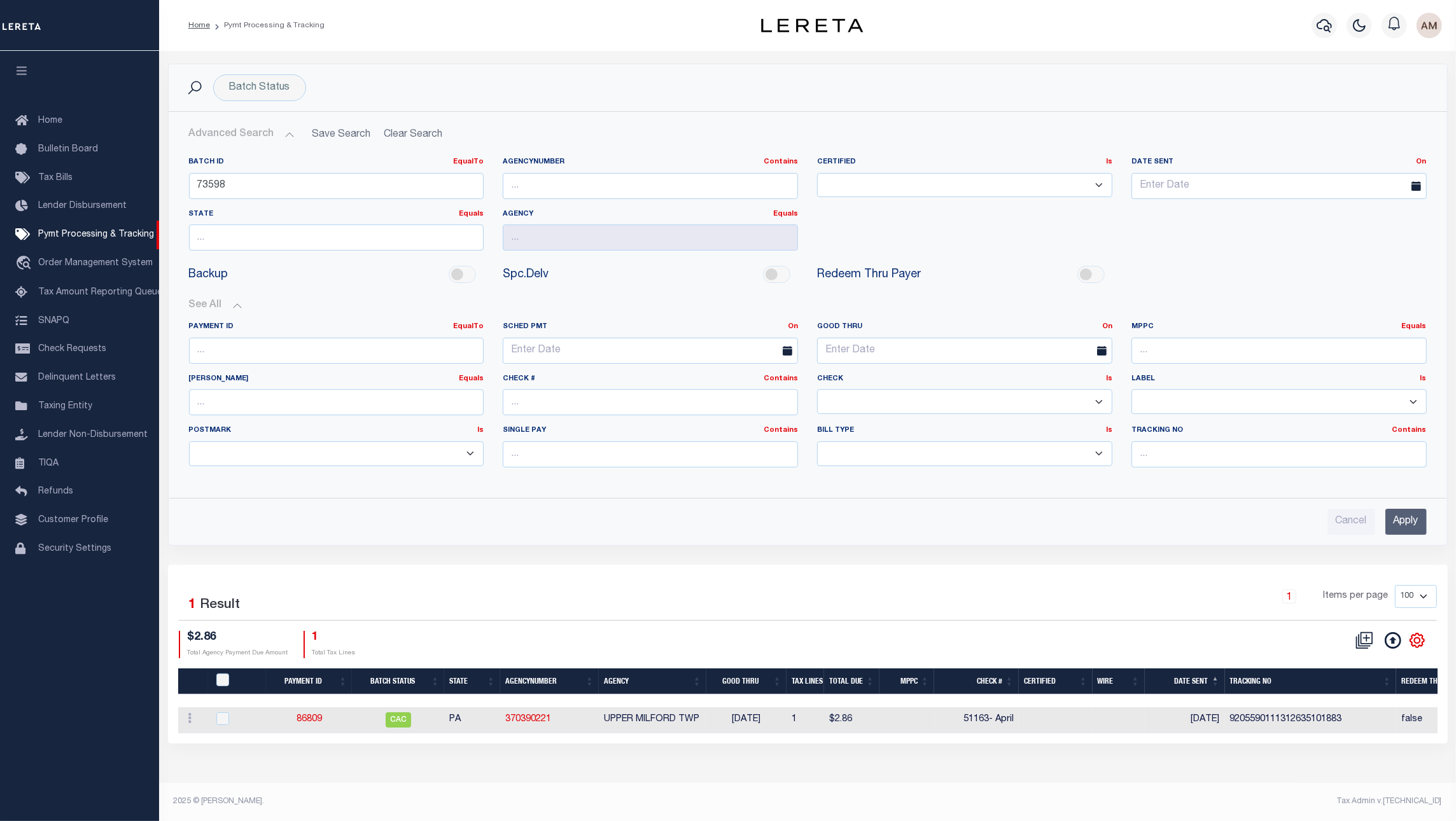
click at [1410, 520] on input "Apply" at bounding box center [1406, 522] width 41 height 26
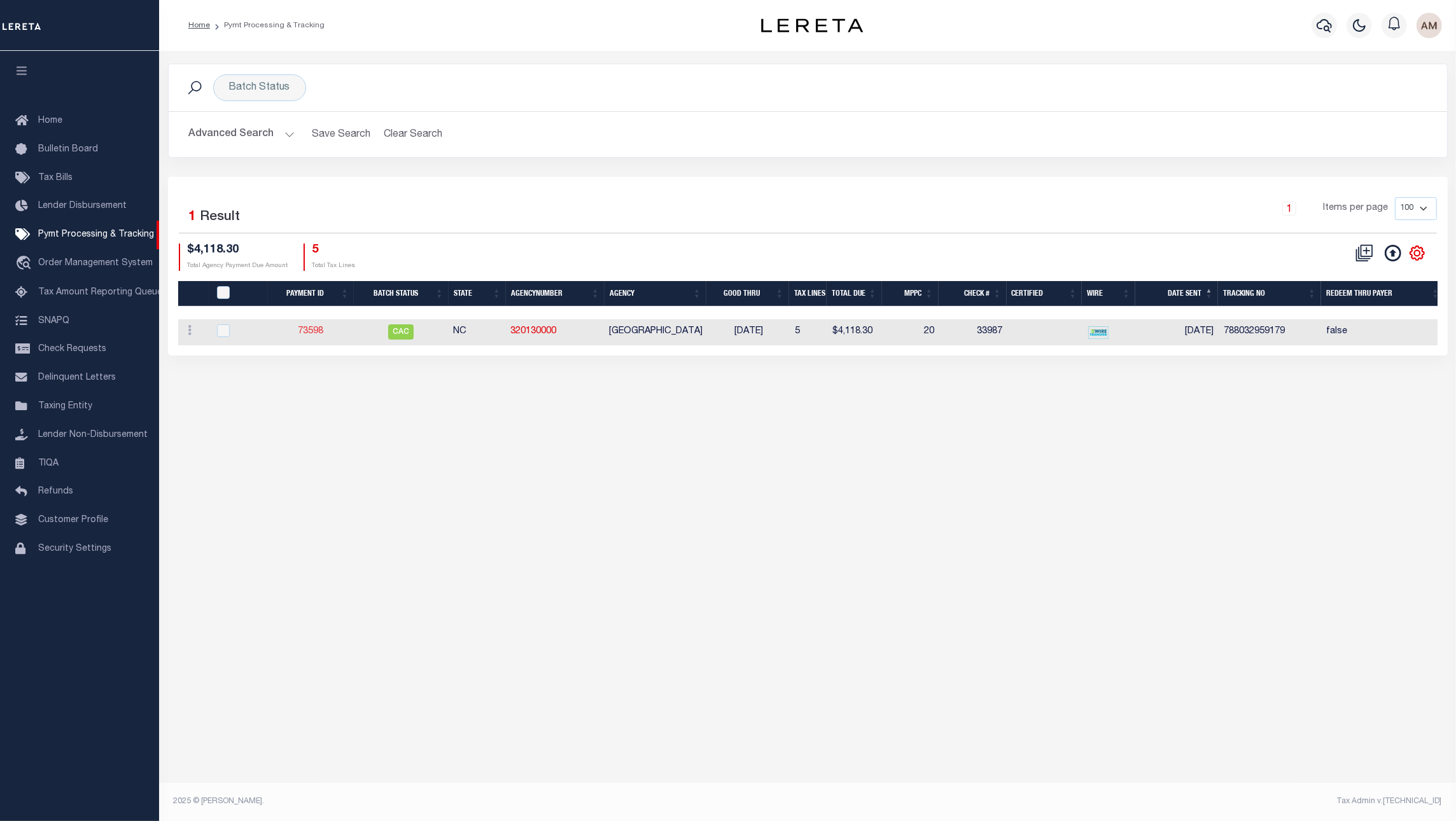
click at [319, 336] on link "73598" at bounding box center [311, 331] width 26 height 9
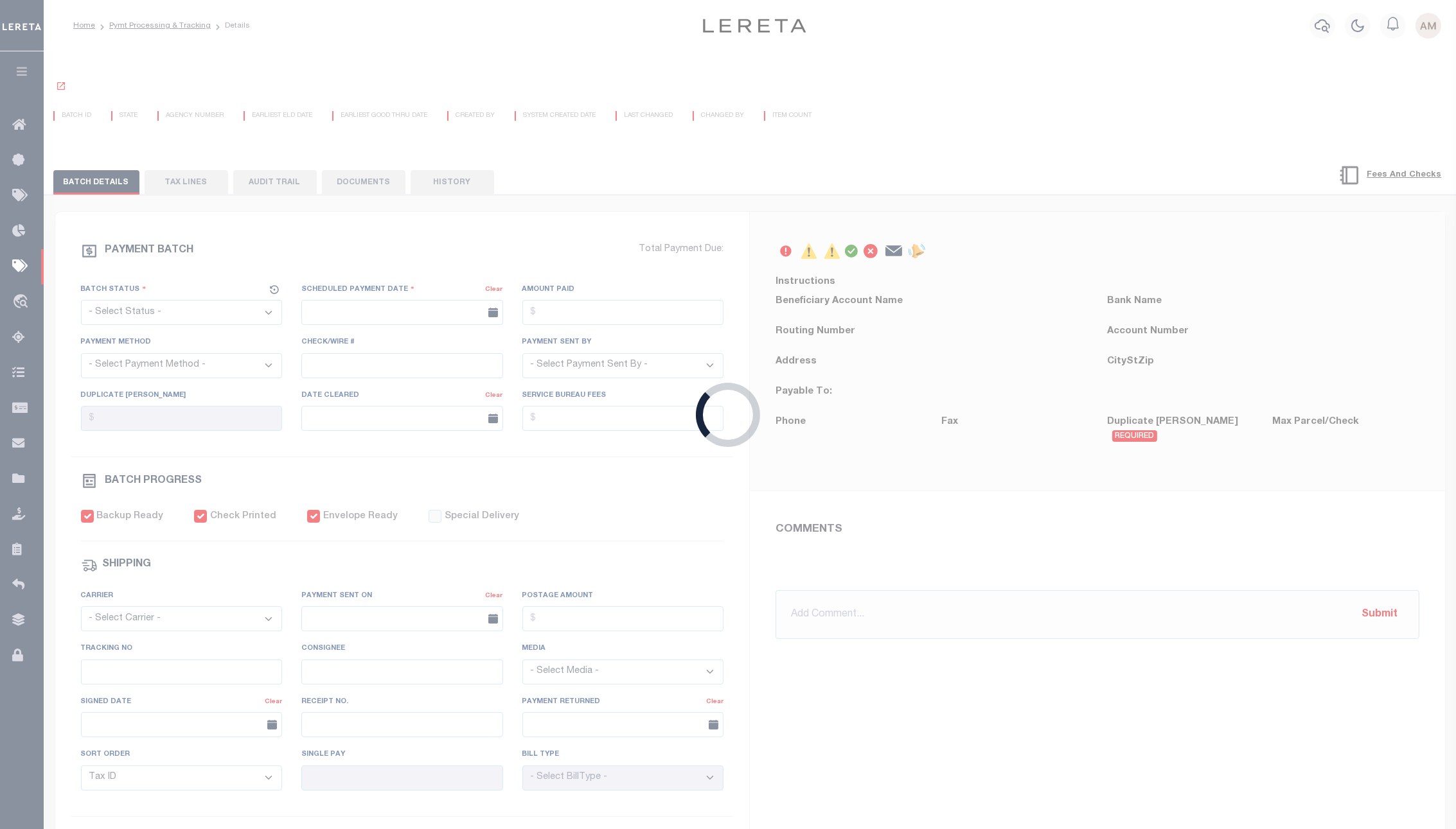
select select "CAC"
type input "[DATE]"
type input "$4,118.3"
select select "CHK"
type input "33987"
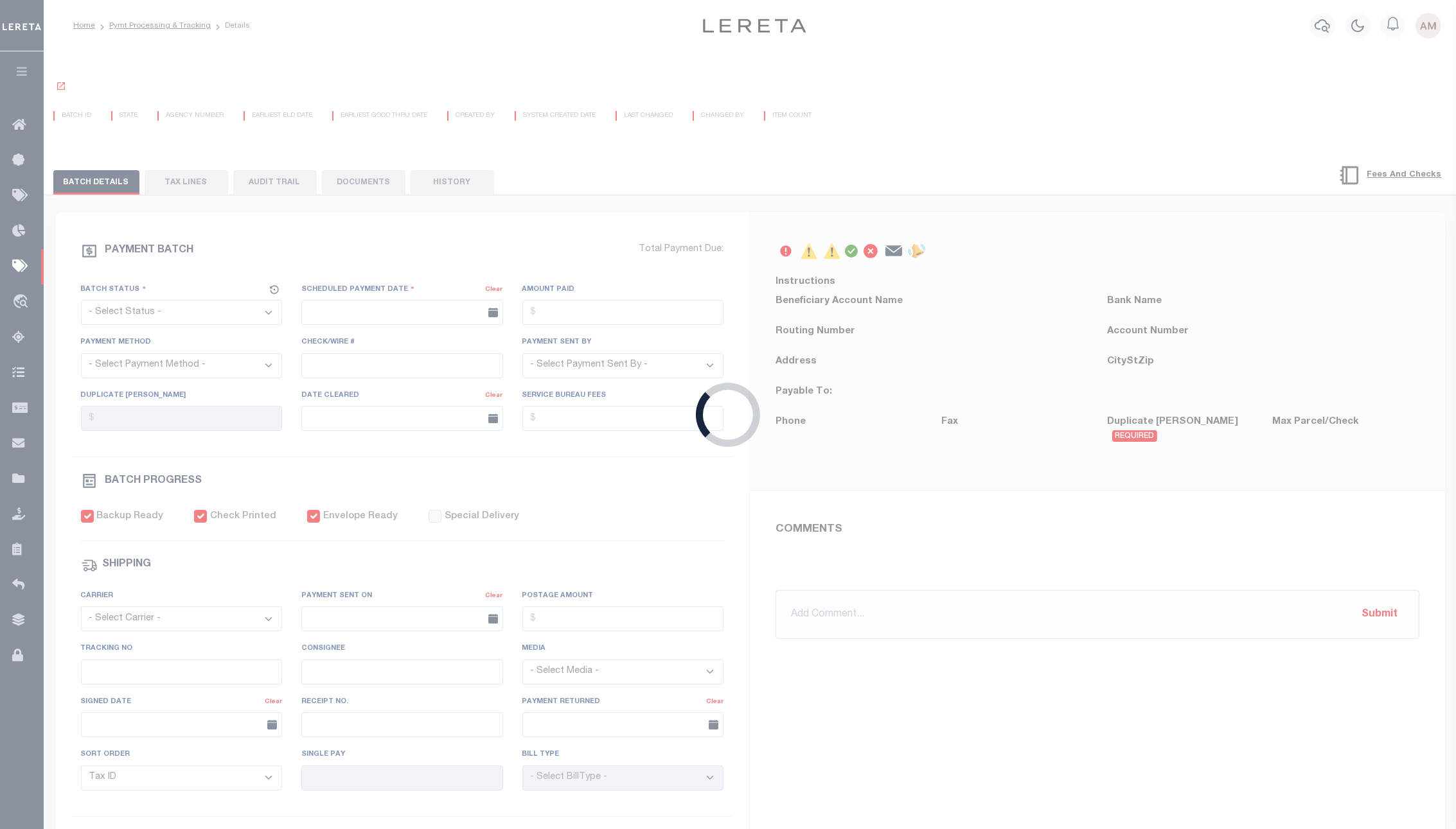
select select "[PERSON_NAME]"
type input "[DATE]"
checkbox input "true"
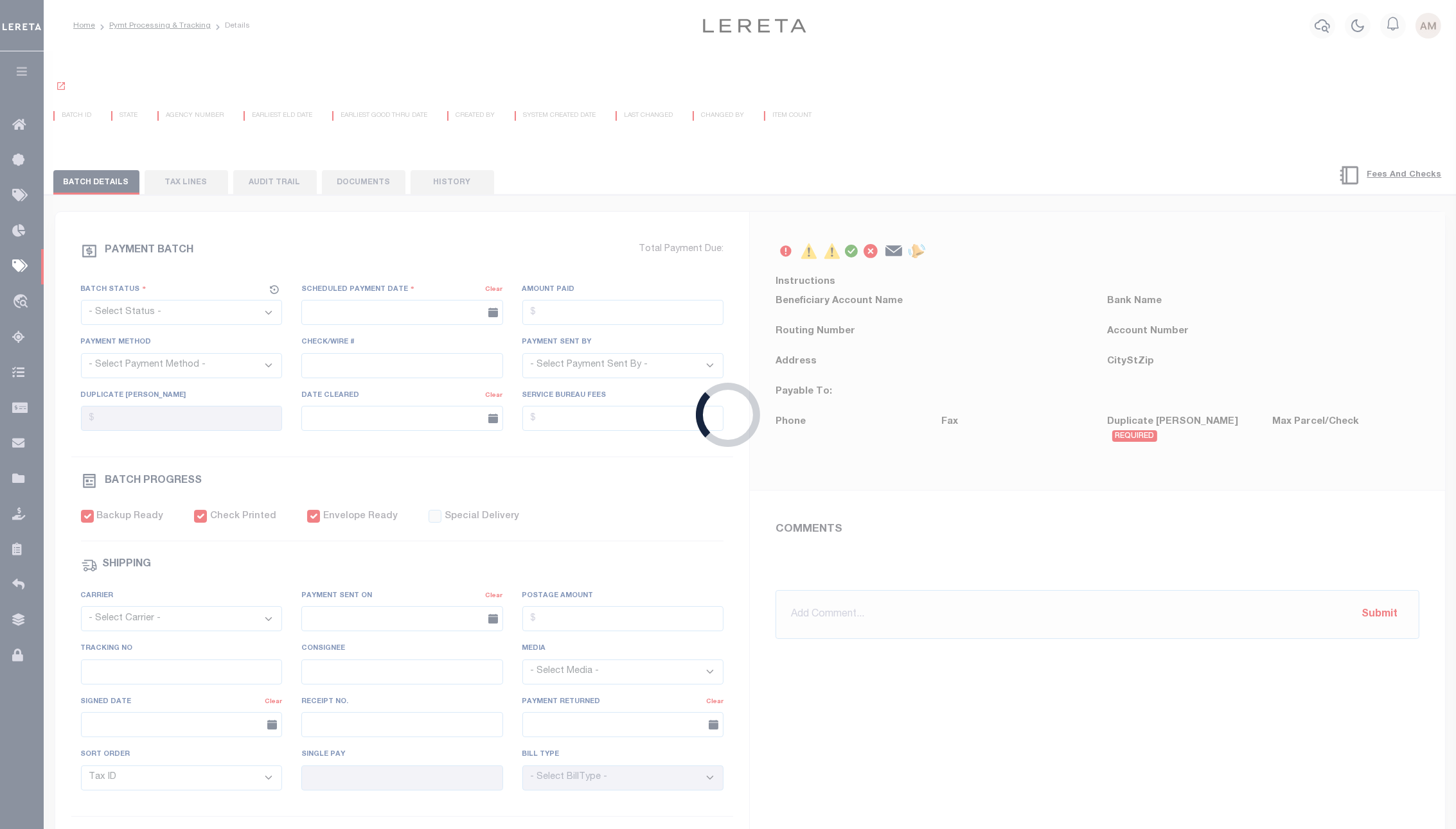
select select "FDX"
type input "[DATE]"
type input "$19.95"
type input "788032959179"
type input "N"
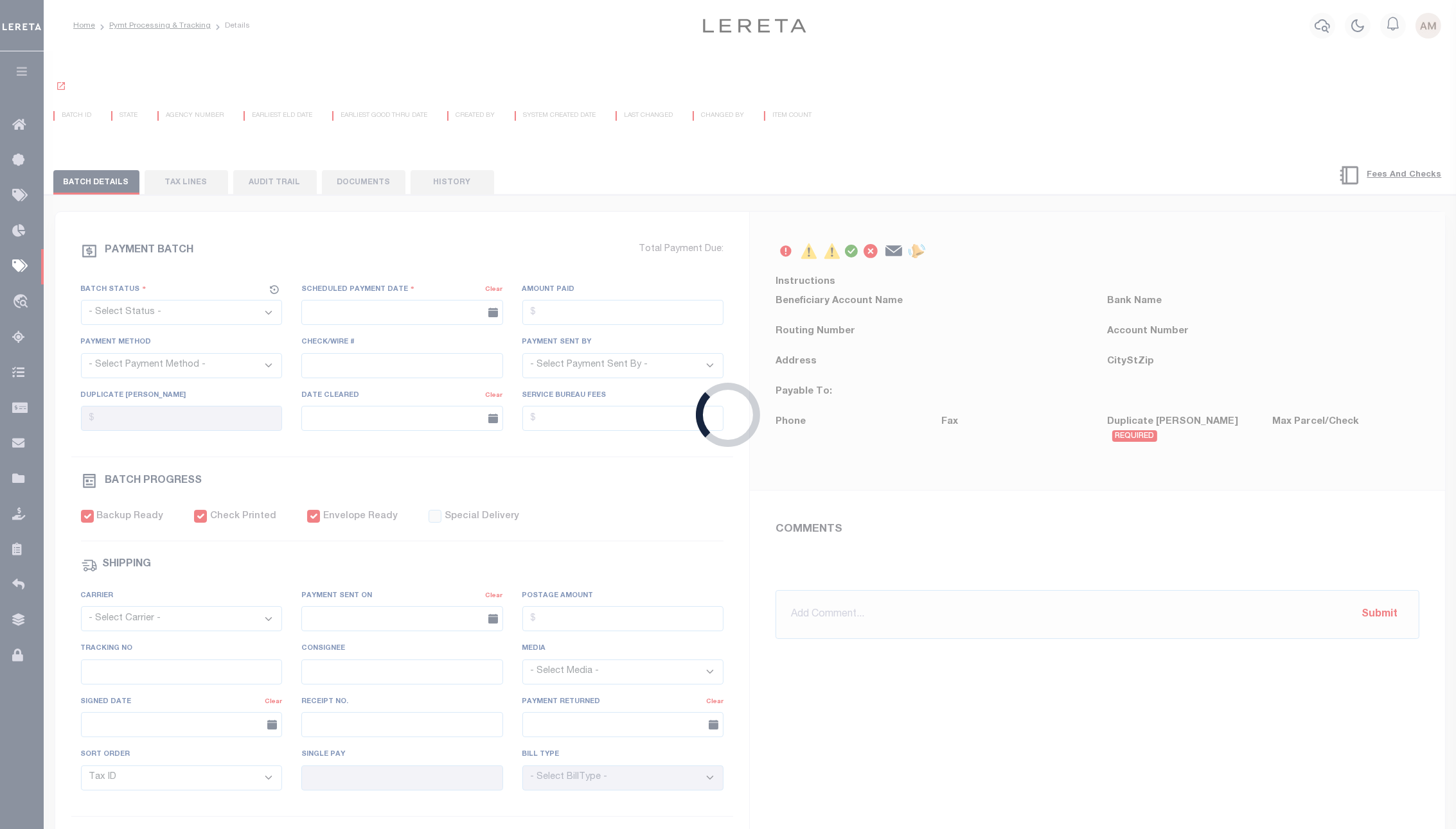
radio input "true"
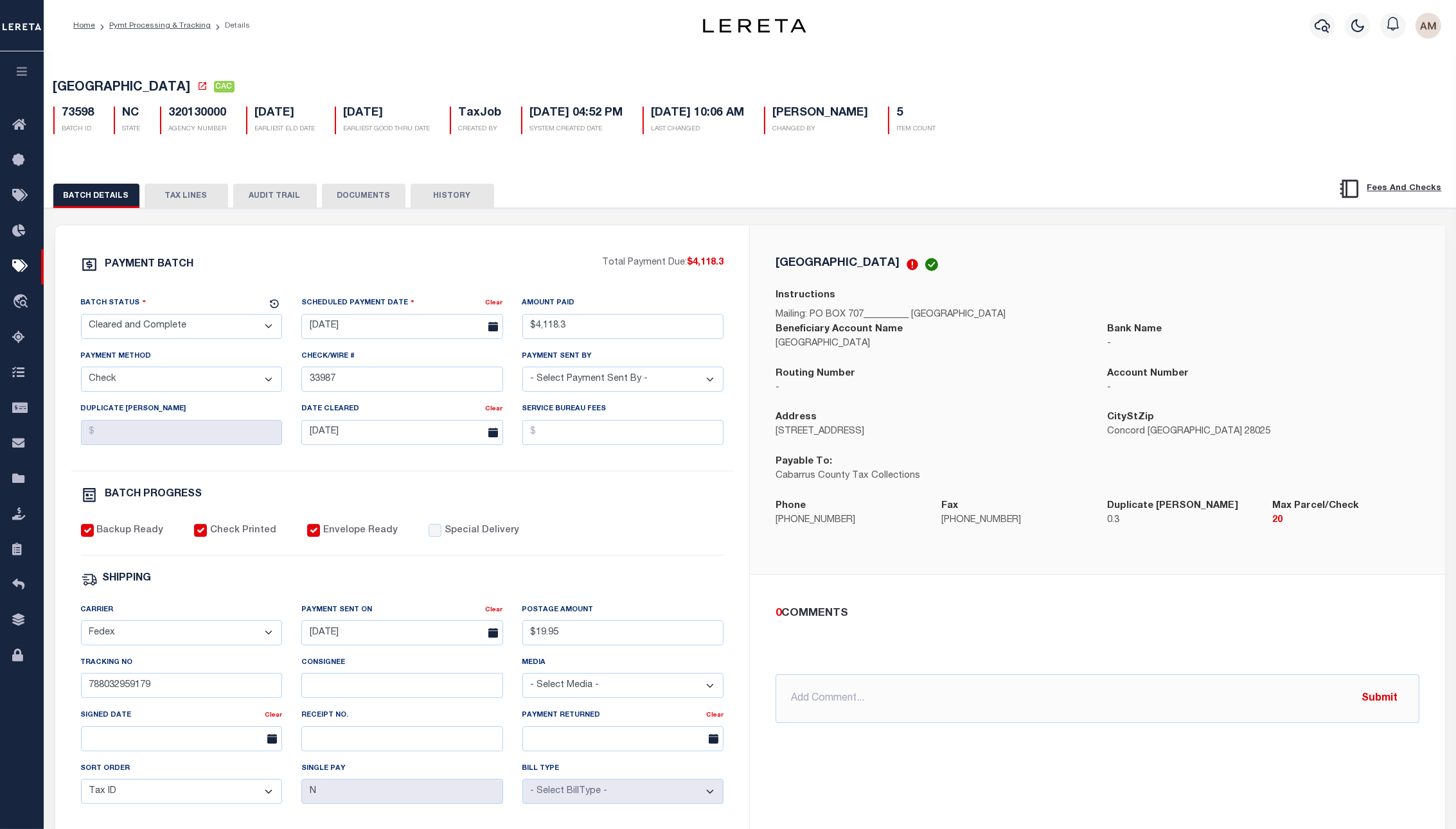
click at [348, 204] on button "DOCUMENTS" at bounding box center [363, 196] width 84 height 25
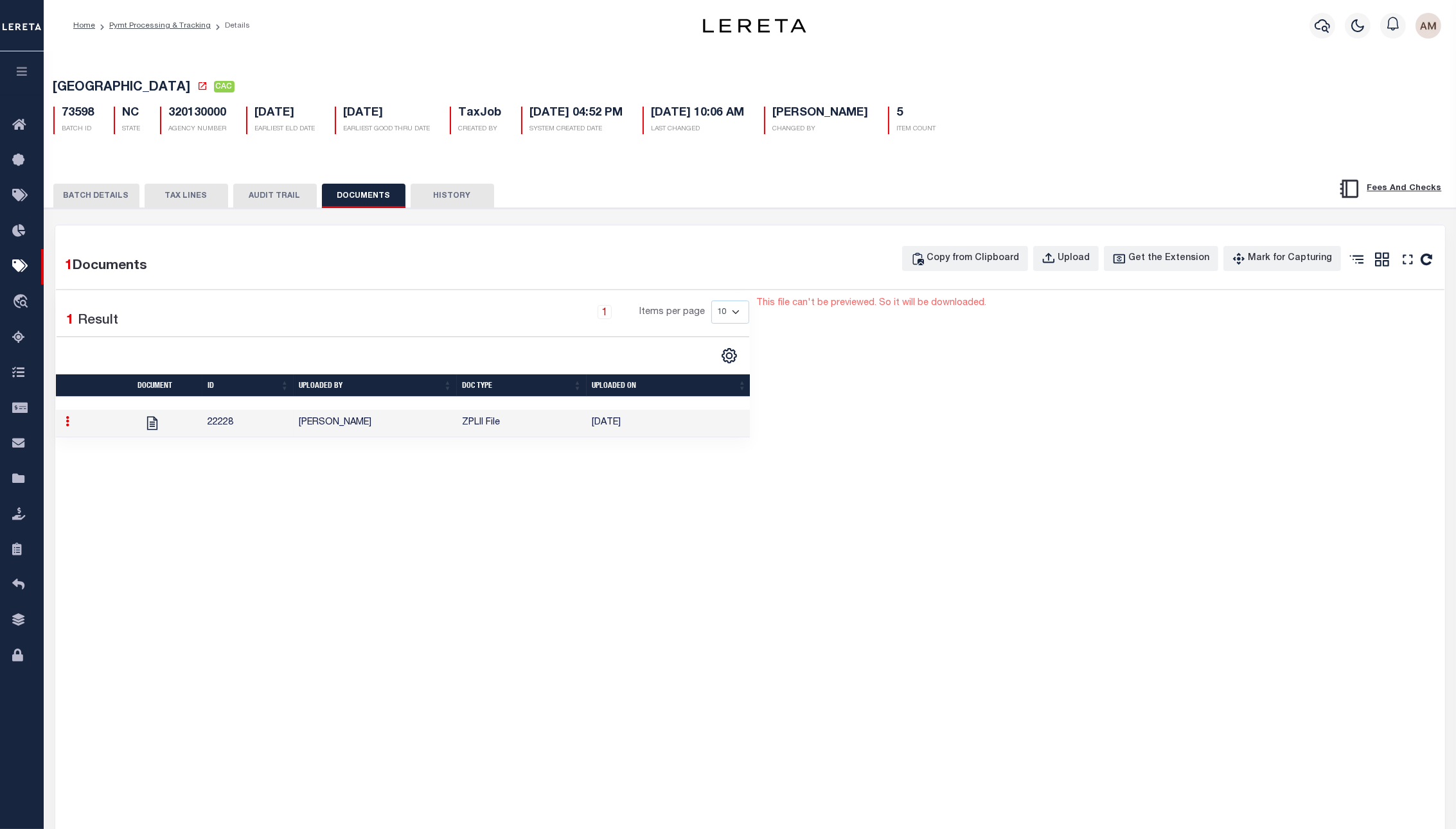
click at [105, 174] on div "BATCH DETAILS TAX LINES AUDIT TRAIL DOCUMENTS HISTORY" at bounding box center [750, 641] width 1424 height 962
click at [126, 205] on button "BATCH DETAILS" at bounding box center [96, 196] width 86 height 25
